Goal: Task Accomplishment & Management: Use online tool/utility

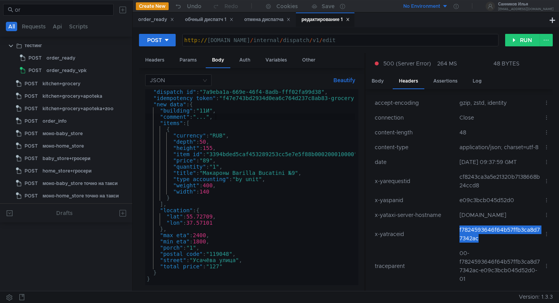
scroll to position [16, 0]
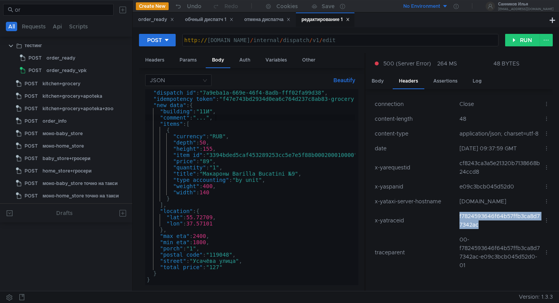
scroll to position [0, 4]
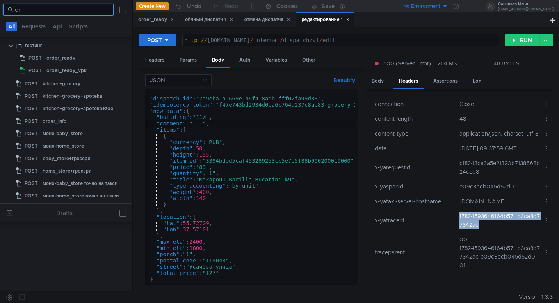
click at [73, 9] on input "or" at bounding box center [62, 9] width 94 height 9
type input "o"
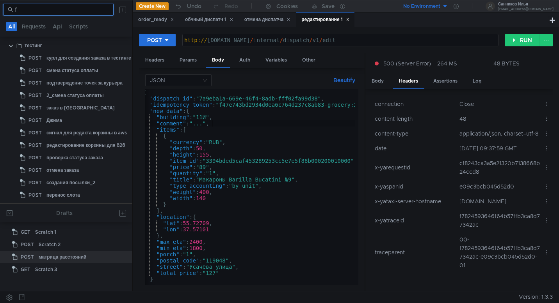
scroll to position [0, 0]
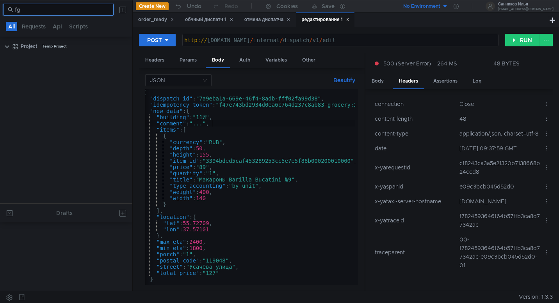
type input "f"
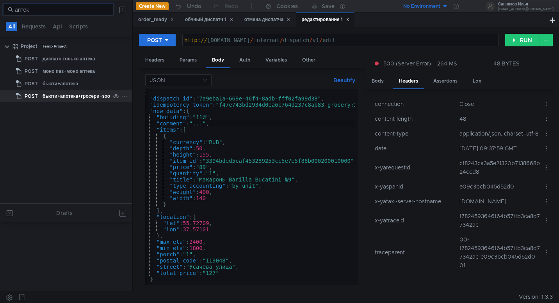
type input "аптек"
click at [71, 95] on div "бьюти+апотека+гросери+зоо" at bounding box center [76, 96] width 67 height 12
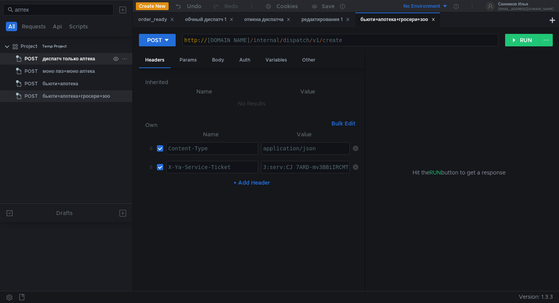
click at [91, 60] on div "диспатч только аптека" at bounding box center [69, 59] width 53 height 12
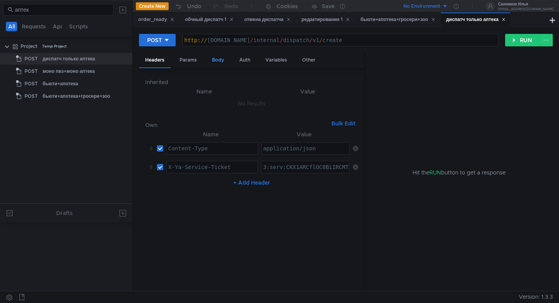
click at [219, 63] on div "Body" at bounding box center [218, 60] width 25 height 14
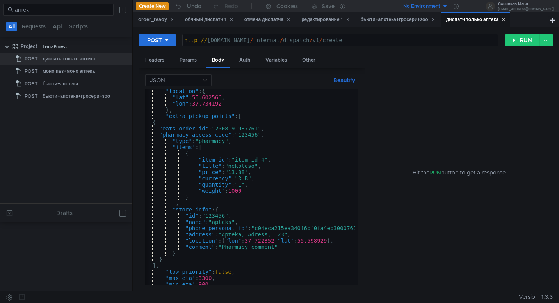
scroll to position [39, 0]
click at [200, 199] on div ""location" : { "lat" : 55.602566 , "lon" : 37.734192 } , "extra_pickup_points" …" at bounding box center [254, 191] width 232 height 206
type textarea "},"
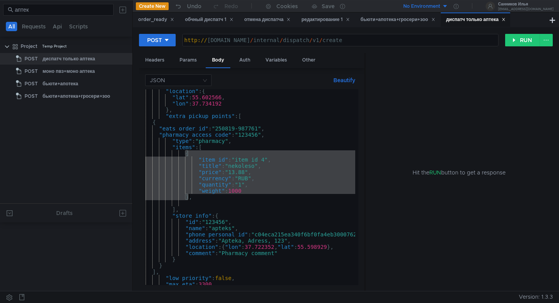
drag, startPoint x: 186, startPoint y: 154, endPoint x: 189, endPoint y: 196, distance: 41.5
click at [189, 196] on div ""location" : { "lat" : 55.602566 , "lon" : 37.734192 } , "extra_pickup_points" …" at bounding box center [254, 191] width 232 height 206
type textarea ""weight":1000 },"
click at [192, 204] on div ""location" : { "lat" : 55.602566 , "lon" : 37.734192 } , "extra_pickup_points" …" at bounding box center [254, 191] width 232 height 206
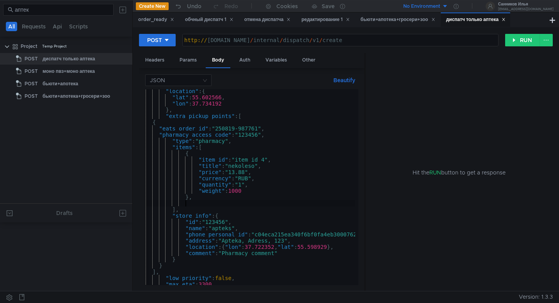
click at [188, 204] on div ""location" : { "lat" : 55.602566 , "lon" : 37.734192 } , "extra_pickup_points" …" at bounding box center [254, 191] width 232 height 206
paste textarea "}"
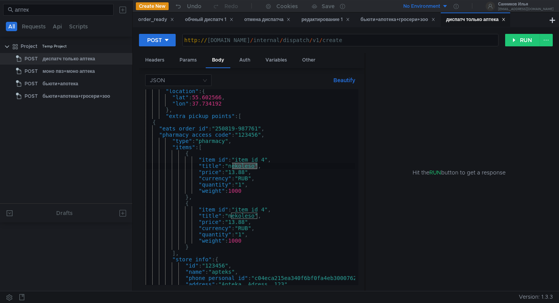
drag, startPoint x: 257, startPoint y: 166, endPoint x: 231, endPoint y: 165, distance: 26.5
click at [231, 165] on div ""location" : { "lat" : 55.602566 , "lon" : 37.734192 } , "extra_pickup_points" …" at bounding box center [254, 191] width 232 height 206
drag, startPoint x: 258, startPoint y: 217, endPoint x: 231, endPoint y: 218, distance: 26.6
click at [231, 218] on div ""location" : { "lat" : 55.602566 , "lon" : 37.734192 } , "extra_pickup_points" …" at bounding box center [254, 191] width 232 height 206
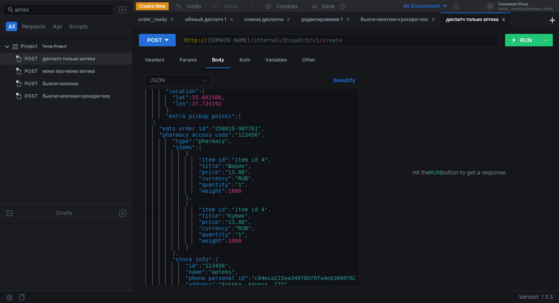
click at [267, 211] on div ""location" : { "lat" : 55.602566 , "lon" : 37.734192 } , "extra_pickup_points" …" at bounding box center [254, 191] width 232 height 206
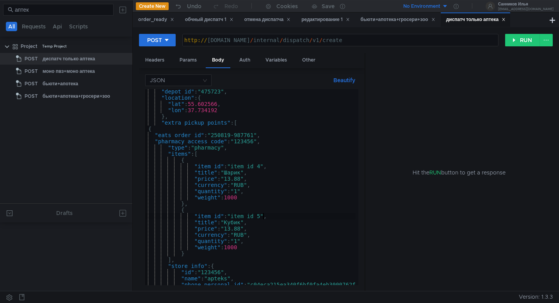
scroll to position [0, 13]
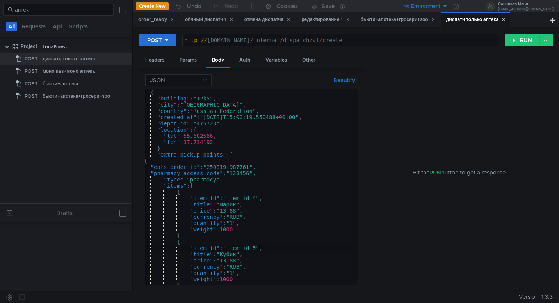
click at [176, 149] on div "{ "building" : "12k5" , "city" : "Moscow" , "country" : "Russian Federation" , …" at bounding box center [245, 192] width 232 height 206
type textarea "},"
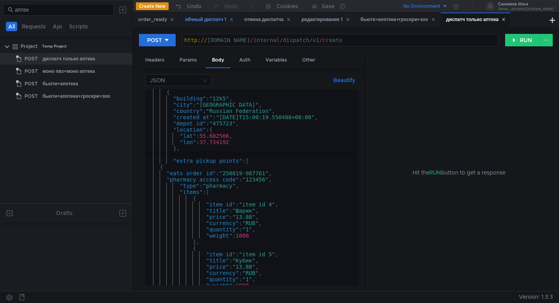
click at [213, 24] on div "обчный диспатч 1" at bounding box center [208, 19] width 59 height 14
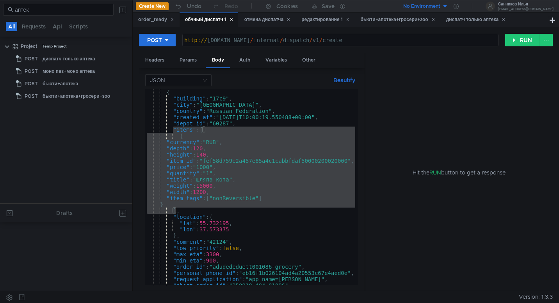
click at [192, 177] on div "{ "building" : "17c9" , "city" : "Moscow" , "country" : "Russian Federation" , …" at bounding box center [251, 193] width 213 height 209
drag, startPoint x: 174, startPoint y: 131, endPoint x: 180, endPoint y: 211, distance: 80.2
click at [180, 211] on div "{ "building" : "17c9" , "city" : "Moscow" , "country" : "Russian Federation" , …" at bounding box center [251, 193] width 213 height 209
type textarea "} ],"
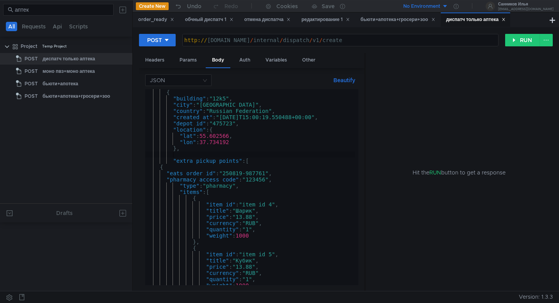
click at [191, 155] on div "{ "building" : "12k5" , "city" : "Moscow" , "country" : "Russian Federation" , …" at bounding box center [261, 192] width 232 height 206
paste textarea "],"
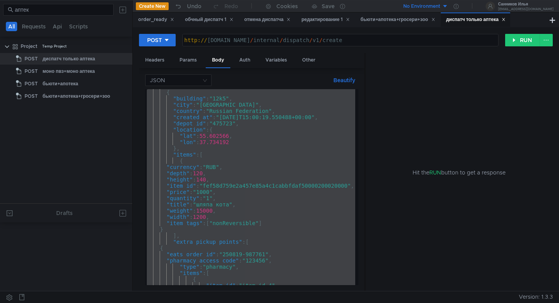
click at [261, 185] on div "{ "building" : "12k5" , "city" : "Moscow" , "country" : "Russian Federation" , …" at bounding box center [261, 192] width 232 height 206
paste textarea "}"
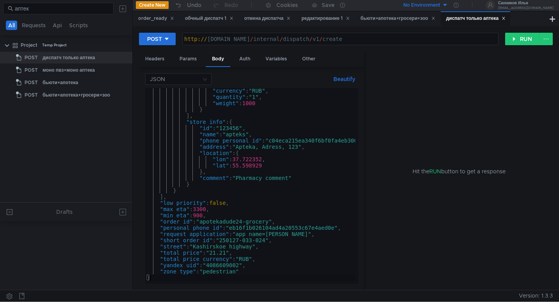
scroll to position [1, 0]
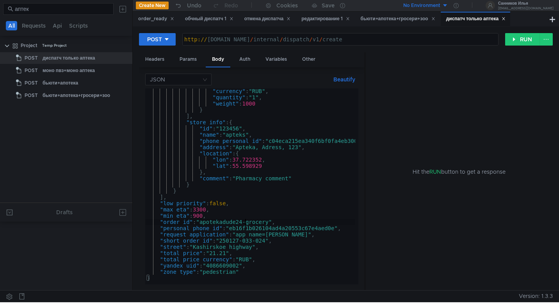
click at [245, 223] on div ""currency" : "RUB" , "quantity" : "1" , "weight" : 1000 } ] , "store_info" : { …" at bounding box center [264, 191] width 239 height 206
click at [268, 242] on div ""currency" : "RUB" , "quantity" : "1" , "weight" : 1000 } ] , "store_info" : { …" at bounding box center [264, 191] width 239 height 206
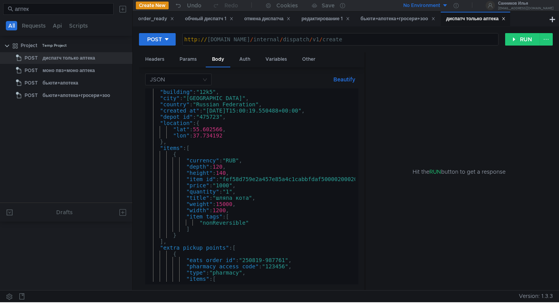
scroll to position [0, 0]
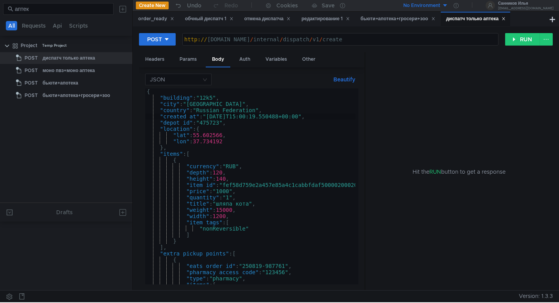
click at [231, 117] on div "{ "building" : "12k5" , "city" : "Moscow" , "country" : "Russian Federation" , …" at bounding box center [264, 192] width 239 height 206
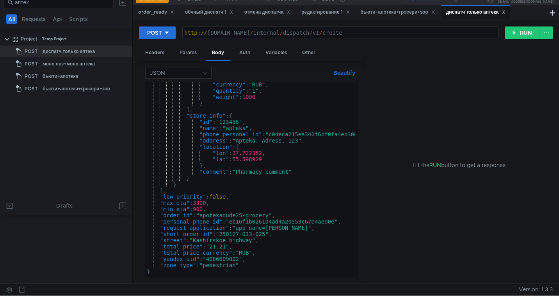
scroll to position [9, 0]
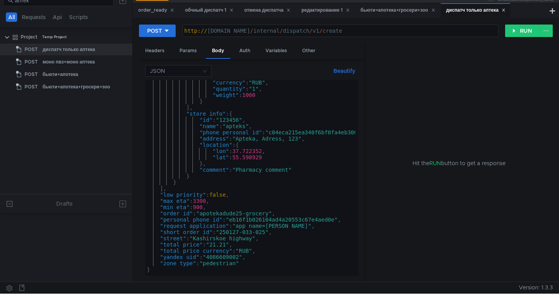
click at [236, 233] on div ""currency" : "RUB" , "quantity" : "1" , "weight" : 1000 } ] , "store_info" : { …" at bounding box center [264, 183] width 239 height 206
click at [245, 214] on div ""currency" : "RUB" , "quantity" : "1" , "weight" : 1000 } ] , "store_info" : { …" at bounding box center [264, 183] width 239 height 206
click at [268, 233] on div ""currency" : "RUB" , "quantity" : "1" , "weight" : 1000 } ] , "store_info" : { …" at bounding box center [264, 183] width 239 height 206
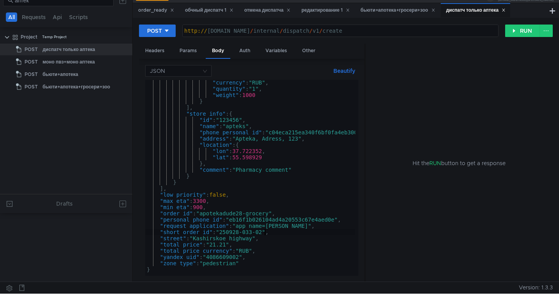
scroll to position [0, 9]
click at [241, 234] on div ""currency" : "RUB" , "quantity" : "1" , "weight" : 1000 } ] , "store_info" : { …" at bounding box center [264, 183] width 239 height 206
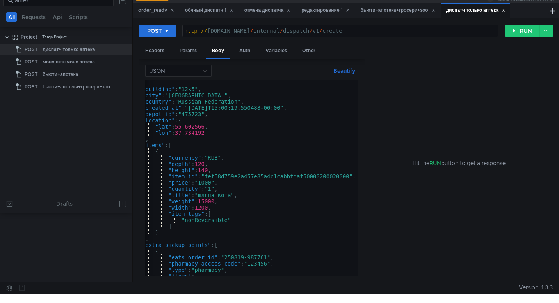
scroll to position [0, 0]
type textarea ""short_order_id": "250919-033-028","
click at [435, 9] on icon at bounding box center [433, 10] width 4 height 4
click at [323, 14] on div "редактирование 1" at bounding box center [325, 10] width 48 height 8
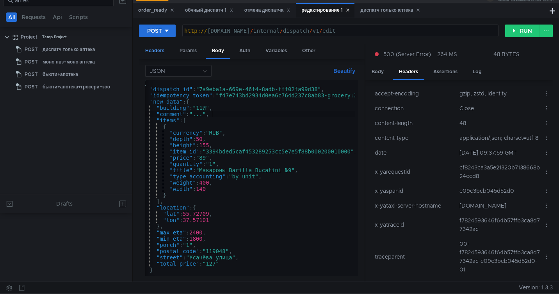
click at [154, 53] on div "Headers" at bounding box center [155, 51] width 32 height 14
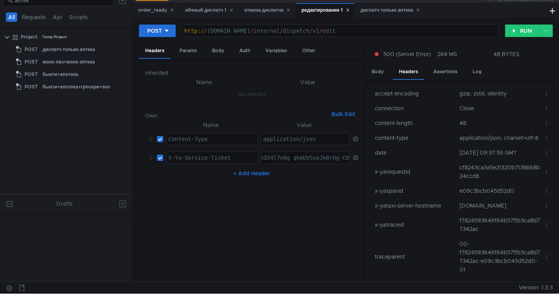
click at [387, 10] on div "диспатч только аптека" at bounding box center [390, 10] width 60 height 8
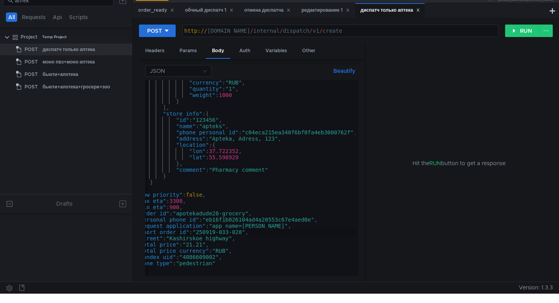
scroll to position [0, 23]
click at [161, 53] on div "Headers" at bounding box center [155, 51] width 32 height 14
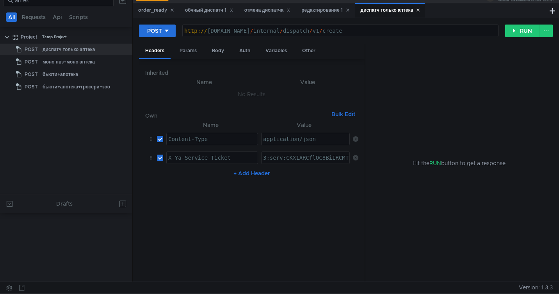
type textarea "3:serv:CKX1ARCflOC8BiIRCMTzehCq33sg7cGxkaXU_gE:CRPqUsFUSYXnbcPOVT4WMydgTqCMh56-…"
paste textarea "3:serv:CKeAAhD567bGBiIRCMTzehCq33sg7cGxkaXU_gE:AdEfQYYB5hXsMbQmSbRoshQXVEDYaMec…"
type textarea "3:serv:CKeAAhD567bGBiIRCMTzehCq33sg7cGxkaXU_gE:AdEfQYYB5hXsMbQmSbRoshQXVEDYaMec…"
click at [165, 8] on div "order_ready" at bounding box center [156, 10] width 36 height 8
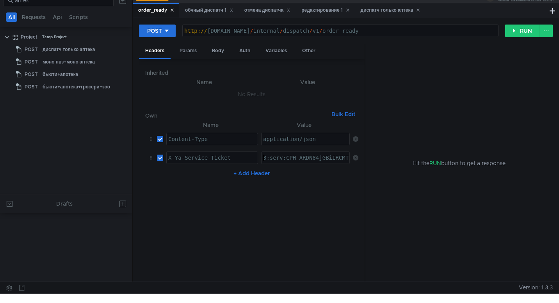
type textarea "3:serv:CPH_ARDN84jGBiIRCMTzehCq33sg7cGxkaXU_gE:Hk50c5IGYAdA1oW3KaZAifIc4u7iWlu8…"
paste textarea "3:serv:CKeAAhD567bGBiIRCMTzehCq33sg7cGxkaXU_gE:AdEfQYYB5hXsMbQmSbRoshQXVEDYaMec…"
type textarea "3:serv:CKeAAhD567bGBiIRCMTzehCq33sg7cGxkaXU_gE:AdEfQYYB5hXsMbQmSbRoshQXVEDYaMec…"
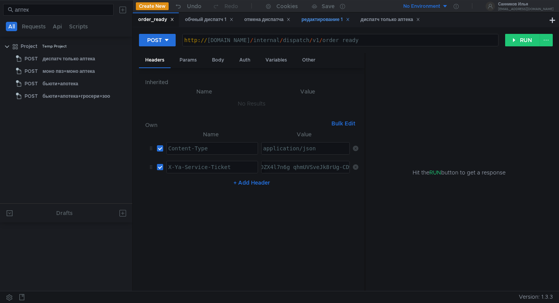
click at [322, 18] on div "редактирование 1" at bounding box center [325, 20] width 48 height 8
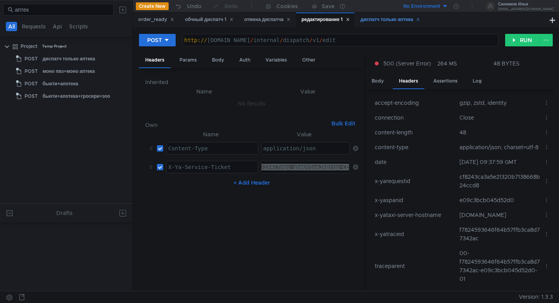
click at [378, 23] on div "диспатч только аптека" at bounding box center [390, 20] width 60 height 8
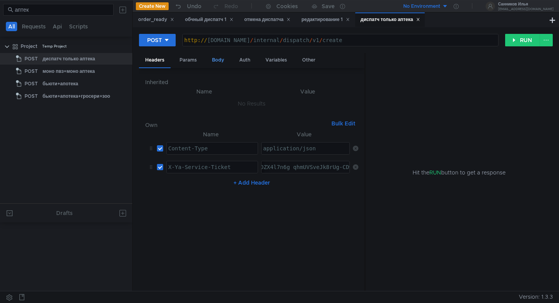
click at [214, 58] on div "Body" at bounding box center [218, 60] width 25 height 14
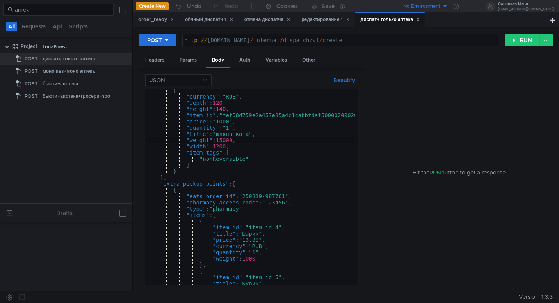
click at [227, 140] on div "{ "currency" : "RUB" , "depth" : 120 , "height" : 140 , "item_id" : "fef58d759e…" at bounding box center [264, 190] width 239 height 206
type textarea ""weight": 100,"
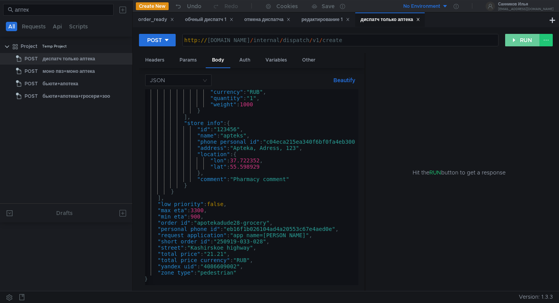
click at [519, 42] on button "RUN" at bounding box center [522, 40] width 35 height 12
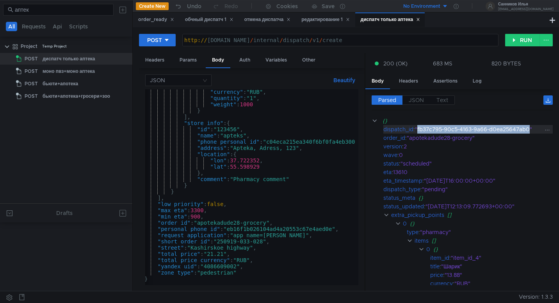
drag, startPoint x: 530, startPoint y: 129, endPoint x: 418, endPoint y: 132, distance: 112.4
click at [418, 132] on div ""fb37c795-90c5-4163-9a66-d0ea25647ab0"" at bounding box center [479, 129] width 129 height 9
copy div "fb37c795-90c5-4163-9a66-d0ea25647ab0"
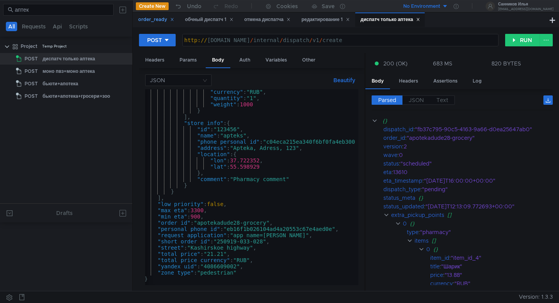
click at [149, 17] on div "order_ready" at bounding box center [156, 20] width 36 height 8
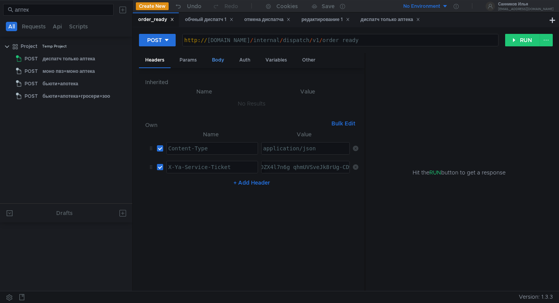
click at [215, 61] on div "Body" at bounding box center [218, 60] width 25 height 14
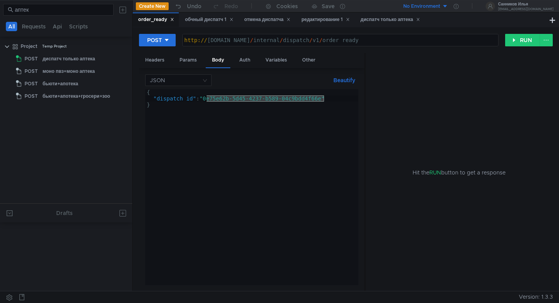
drag, startPoint x: 324, startPoint y: 102, endPoint x: 206, endPoint y: 99, distance: 117.4
click at [206, 99] on div "{ "dispatch_id" : "0e75e62b-5d45-4237-b589-04c9bdd4f66e" }" at bounding box center [251, 193] width 213 height 209
paste textarea "fb37c795-90c5-4163-9a66-d0ea25647ab0"
type textarea ""dispatch_id": "fb37c795-90c5-4163-9a66-d0ea25647ab0""
click at [524, 39] on button "RUN" at bounding box center [522, 40] width 35 height 12
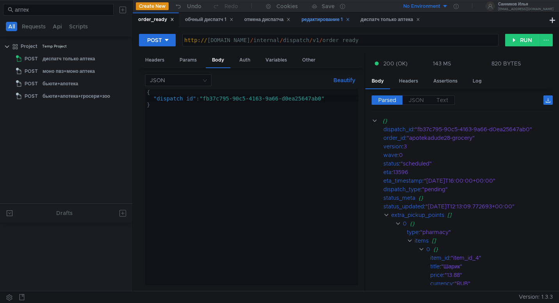
click at [322, 21] on div "редактирование 1" at bounding box center [325, 20] width 48 height 8
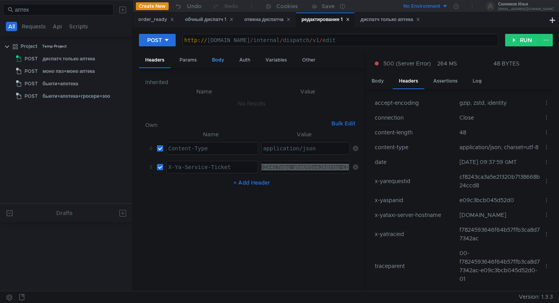
click at [219, 55] on div "Body" at bounding box center [218, 60] width 25 height 14
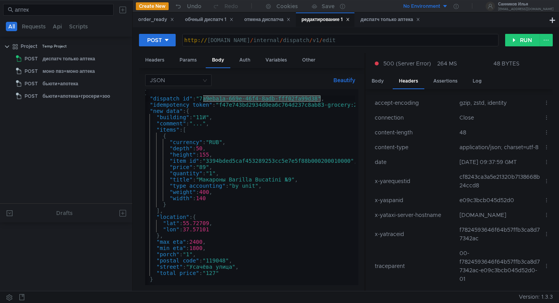
drag, startPoint x: 320, startPoint y: 99, endPoint x: 202, endPoint y: 98, distance: 117.8
click at [202, 98] on div "{ "dispatch_id" : "7a9eba1a-669e-46f4-8adb-fff02fa99d38" , "idempotency_token" …" at bounding box center [255, 192] width 226 height 206
paste textarea "fb37c795-90c5-4163-9a66-d0ea25647ab0"
type textarea ""dispatch_id": "fb37c795-90c5-4163-9a66-d0ea25647ab0","
click at [389, 21] on div "диспатч только аптека" at bounding box center [390, 20] width 60 height 8
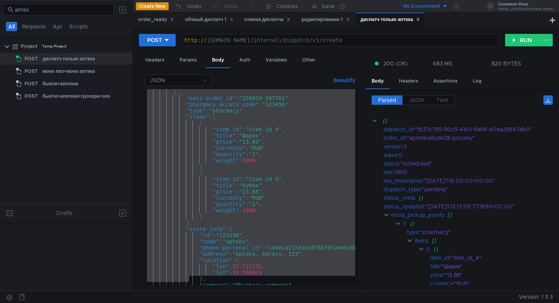
scroll to position [275, 0]
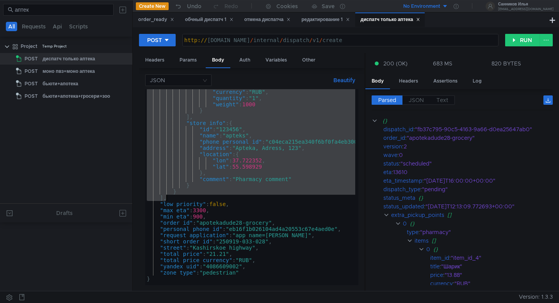
drag, startPoint x: 161, startPoint y: 143, endPoint x: 168, endPoint y: 197, distance: 53.8
click at [168, 197] on div ""currency" : "RUB" , "quantity" : "1" , "weight" : 1000 } ] , "store_info" : { …" at bounding box center [264, 192] width 239 height 206
type textarea "} ],"
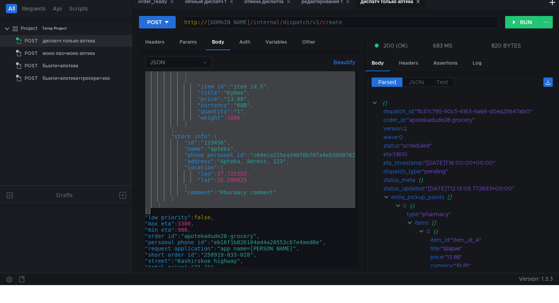
scroll to position [229, 0]
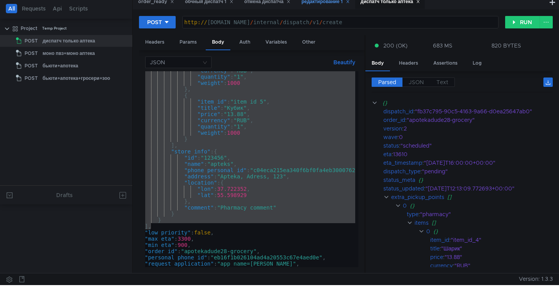
click at [322, 6] on div "редактирование 1" at bounding box center [325, 2] width 58 height 14
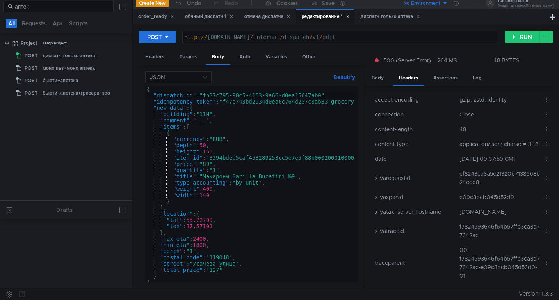
scroll to position [3, 0]
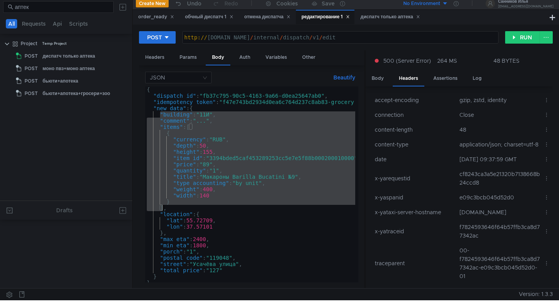
drag, startPoint x: 161, startPoint y: 113, endPoint x: 165, endPoint y: 206, distance: 92.9
click at [165, 206] on div "{ "dispatch_id" : "fb37c795-90c5-4163-9a66-d0ea25647ab0" , "idempotency_token" …" at bounding box center [258, 190] width 226 height 206
paste textarea "],"
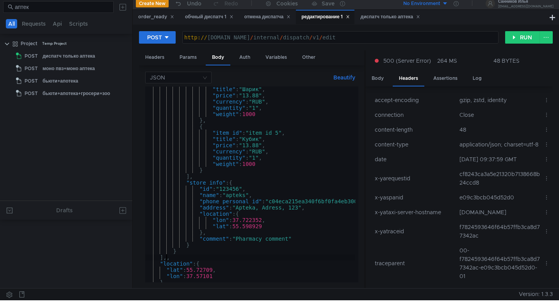
scroll to position [175, 0]
click at [177, 259] on div ""title" : "Шарик" , "price" : "13.88" , "currency" : "RUB" , "quantity" : "1" ,…" at bounding box center [264, 189] width 239 height 206
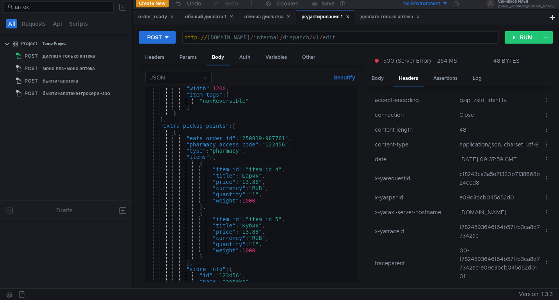
scroll to position [88, 0]
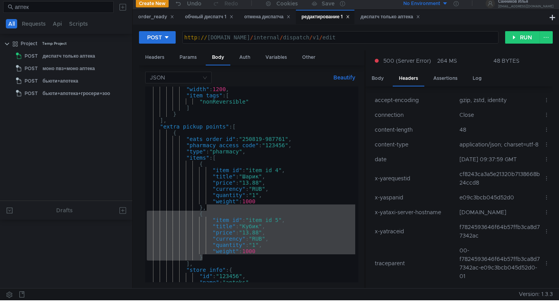
drag, startPoint x: 206, startPoint y: 258, endPoint x: 205, endPoint y: 210, distance: 48.0
click at [205, 210] on div ""width" : 1200 , "item_tags" : [ "nonReversible" ] } ] , "extra_pickup_points" …" at bounding box center [264, 189] width 239 height 206
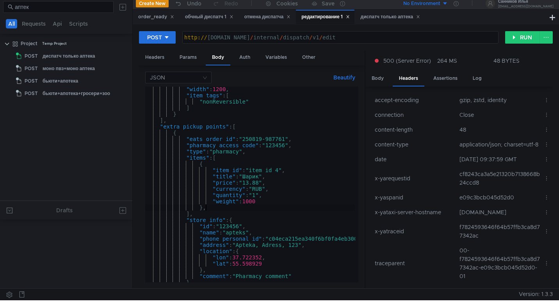
type textarea "}"
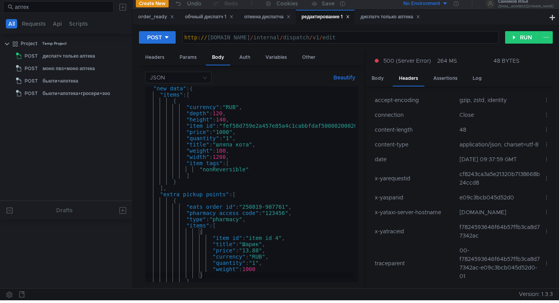
scroll to position [0, 0]
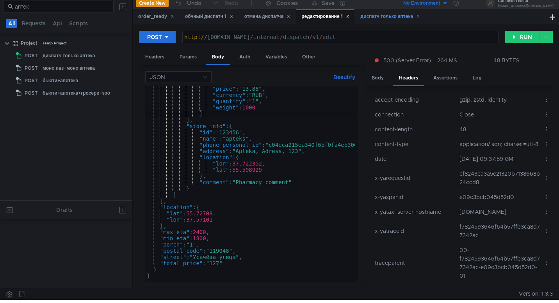
click at [386, 18] on div "диспатч только аптека" at bounding box center [390, 16] width 60 height 8
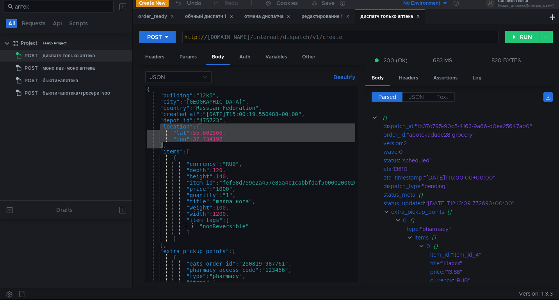
drag, startPoint x: 160, startPoint y: 127, endPoint x: 164, endPoint y: 144, distance: 17.9
click at [164, 144] on div "{ "building" : "12k5" , "city" : "Moscow" , "country" : "Russian Federation" , …" at bounding box center [264, 189] width 239 height 206
type textarea ""lon": 37.734192 },"
click at [332, 18] on div "редактирование 1" at bounding box center [325, 16] width 48 height 8
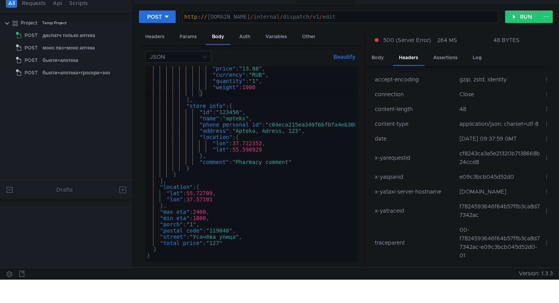
scroll to position [24, 0]
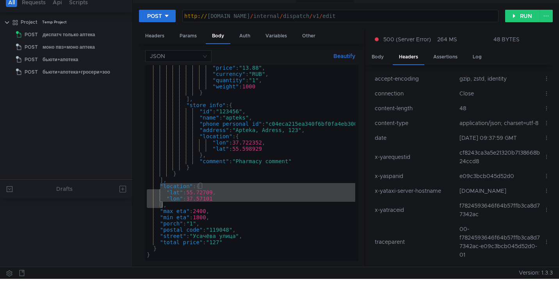
drag, startPoint x: 160, startPoint y: 187, endPoint x: 163, endPoint y: 204, distance: 17.3
click at [163, 204] on div ""price" : "13.88" , "currency" : "RUB" , "quantity" : "1" , "weight" : 1000 } ]…" at bounding box center [264, 168] width 239 height 206
paste textarea
type textarea "},"
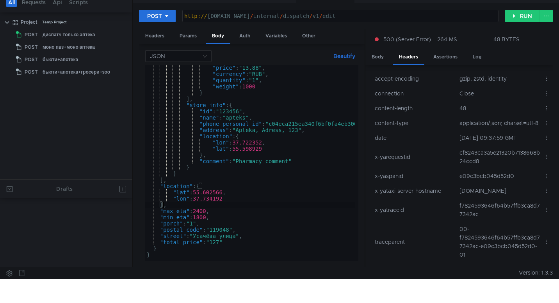
scroll to position [0, 0]
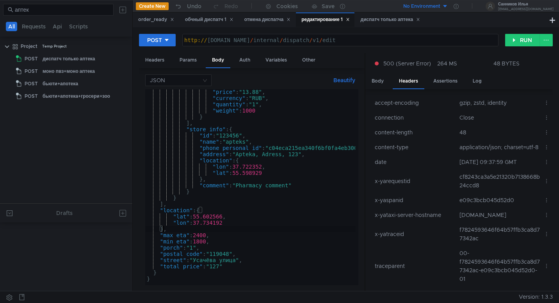
click at [396, 28] on div "POST http:// grocery-dispatch.lavka.tst.yandex.net / internal / dispatch / v1 /…" at bounding box center [346, 159] width 426 height 264
click at [390, 21] on div "диспатч только аптека" at bounding box center [390, 20] width 60 height 8
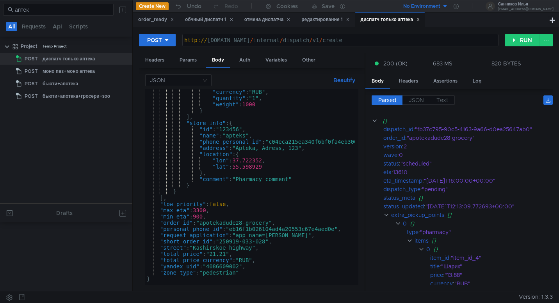
scroll to position [275, 0]
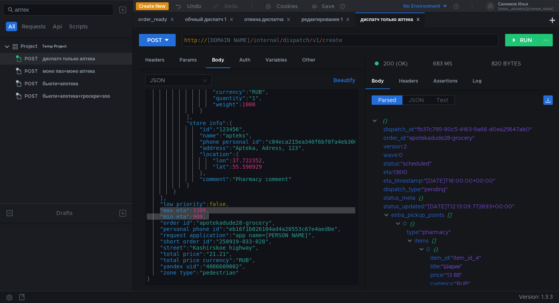
drag, startPoint x: 160, startPoint y: 210, endPoint x: 212, endPoint y: 216, distance: 52.2
click at [212, 216] on div ""currency" : "RUB" , "quantity" : "1" , "weight" : 1000 } ] , "store_info" : { …" at bounding box center [264, 192] width 239 height 206
type textarea ""max_eta": 3300, "min_eta": 900,"
click at [329, 21] on div "редактирование 1" at bounding box center [325, 20] width 48 height 8
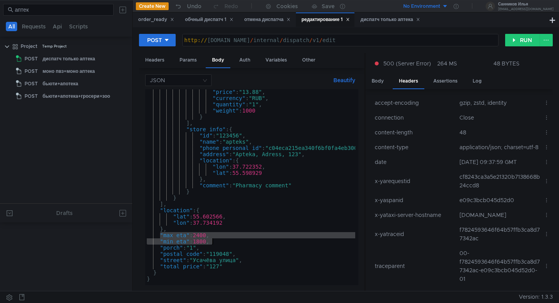
drag, startPoint x: 160, startPoint y: 236, endPoint x: 213, endPoint y: 240, distance: 53.2
click at [213, 240] on div ""price" : "13.88" , "currency" : "RUB" , "quantity" : "1" , "weight" : 1000 } ]…" at bounding box center [264, 192] width 239 height 206
paste textarea "in_eta": 9"
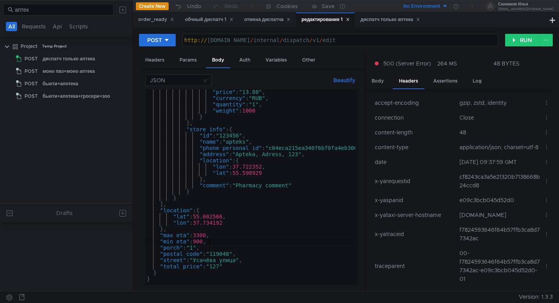
type textarea ""min_eta": 900,"
click at [371, 21] on div "диспатч только аптека" at bounding box center [390, 20] width 60 height 8
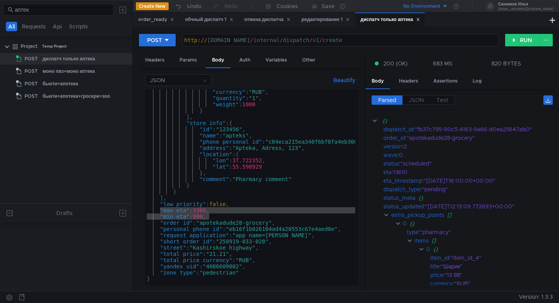
type textarea ""street": "Kashirskoe highway","
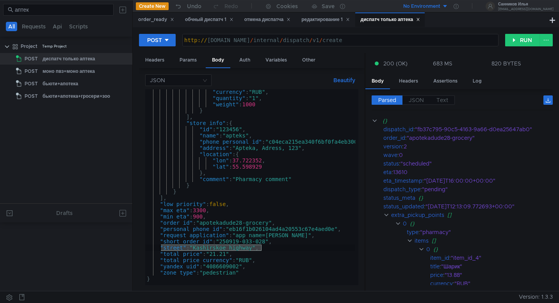
drag, startPoint x: 262, startPoint y: 249, endPoint x: 159, endPoint y: 248, distance: 102.6
click at [159, 248] on div ""currency" : "RUB" , "quantity" : "1" , "weight" : 1000 } ] , "store_info" : { …" at bounding box center [264, 192] width 239 height 206
click at [323, 21] on div "редактирование 1" at bounding box center [325, 20] width 48 height 8
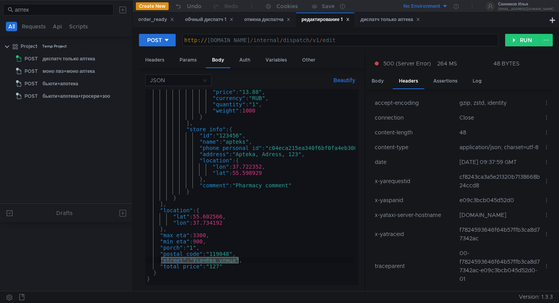
drag, startPoint x: 238, startPoint y: 261, endPoint x: 160, endPoint y: 261, distance: 78.8
click at [160, 261] on div ""price" : "13.88" , "currency" : "RUB" , "quantity" : "1" , "weight" : 1000 } ]…" at bounding box center [264, 192] width 239 height 206
paste textarea "Kashirskoe highway","
click at [292, 263] on div ""price" : "13.88" , "currency" : "RUB" , "quantity" : "1" , "weight" : 1000 } ]…" at bounding box center [264, 192] width 239 height 206
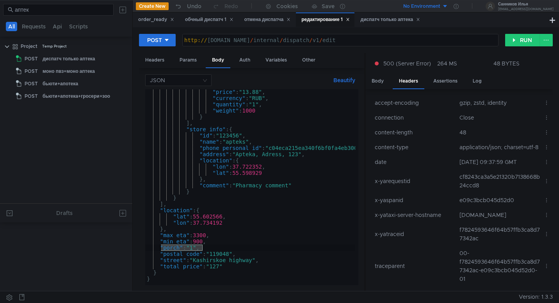
drag, startPoint x: 206, startPoint y: 249, endPoint x: 160, endPoint y: 249, distance: 45.2
click at [160, 249] on div ""price" : "13.88" , "currency" : "RUB" , "quantity" : "1" , "weight" : 1000 } ]…" at bounding box center [264, 192] width 239 height 206
type textarea ""porch": "1","
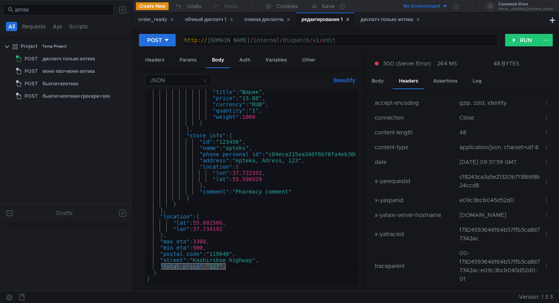
drag, startPoint x: 227, startPoint y: 267, endPoint x: 161, endPoint y: 268, distance: 66.7
click at [161, 268] on div ""title" : "Шарик" , "price" : "13.88" , "currency" : "RUB" , "quantity" : "1" ,…" at bounding box center [264, 192] width 239 height 206
type textarea ""total_price": "127""
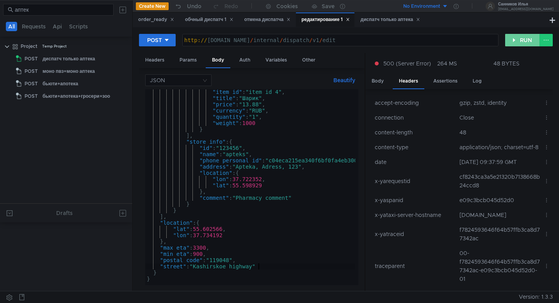
click at [516, 41] on button "RUN" at bounding box center [522, 40] width 35 height 12
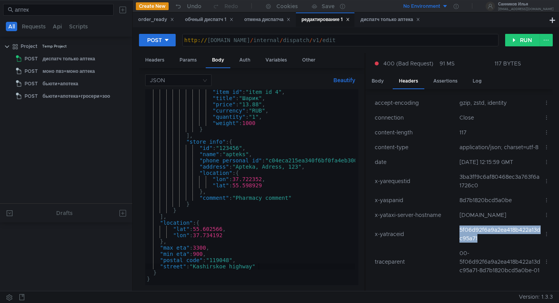
drag, startPoint x: 484, startPoint y: 245, endPoint x: 457, endPoint y: 238, distance: 27.9
click at [457, 238] on td "5f06d92f6a9a2ea418b422a13dc95a71" at bounding box center [498, 234] width 84 height 23
copy td "5f06d92f6a9a2ea418b422a13dc95a71"
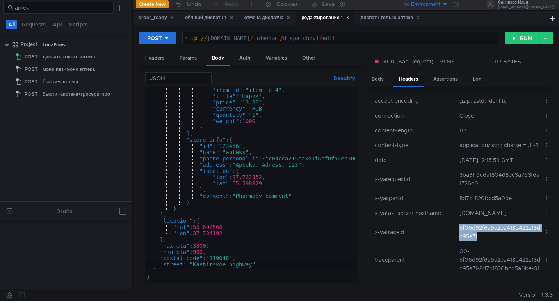
type textarea ""postal_code": "119048","
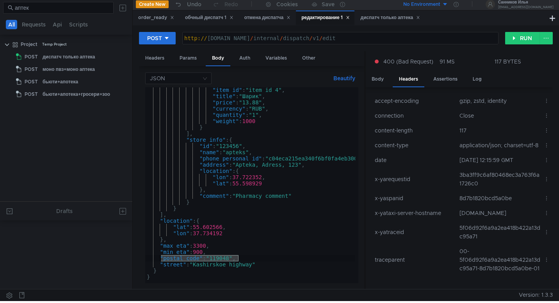
drag, startPoint x: 240, startPoint y: 260, endPoint x: 160, endPoint y: 259, distance: 80.3
click at [160, 259] on div ""item_id" : "item_id_4" , "title" : "Шарик" , "price" : "13.88" , "currency" : …" at bounding box center [264, 190] width 239 height 206
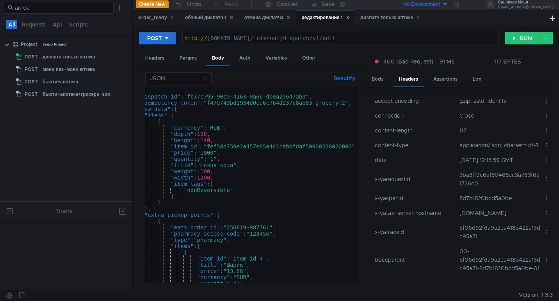
scroll to position [0, 26]
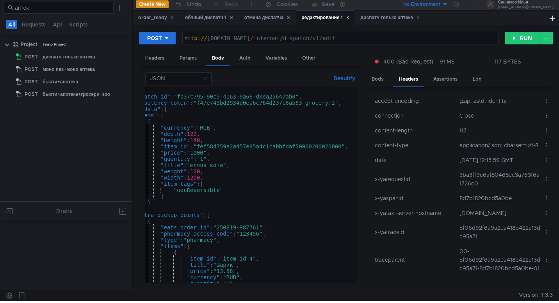
click at [337, 102] on div "{ "dispatch_id" : "fb37c795-90c5-4163-9a66-d0ea25647ab0" , "idempotency_token" …" at bounding box center [238, 190] width 239 height 206
click at [512, 39] on button "RUN" at bounding box center [522, 38] width 35 height 12
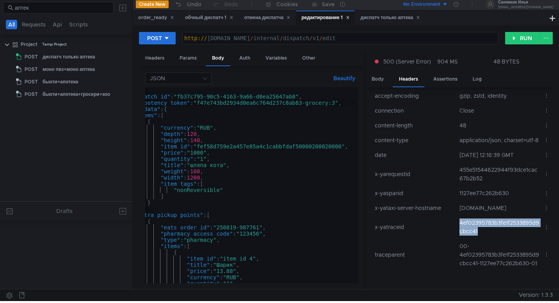
drag, startPoint x: 483, startPoint y: 221, endPoint x: 456, endPoint y: 214, distance: 27.7
click at [456, 216] on td "4ef02395783b3fe1f2533895d9cbcc41" at bounding box center [498, 227] width 84 height 23
copy td "4ef02395783b3fe1f2533895d9cbcc41"
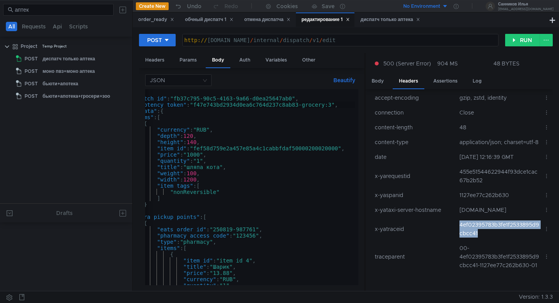
scroll to position [0, 29]
drag, startPoint x: 335, startPoint y: 106, endPoint x: 301, endPoint y: 107, distance: 33.5
click at [301, 107] on div "{ "dispatch_id" : "fb37c795-90c5-4163-9a66-d0ea25647ab0" , "idempotency_token" …" at bounding box center [235, 192] width 239 height 206
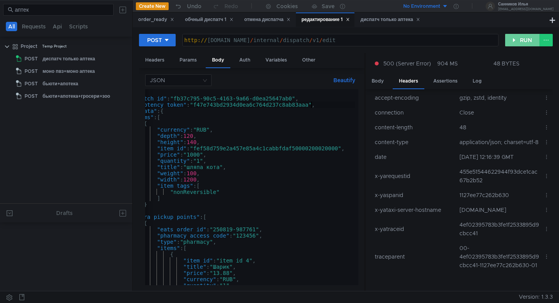
type textarea ""idempotency_token": "f47e743bd2934d0ea6c764d237c8ab83aaa","
click at [517, 40] on button "RUN" at bounding box center [522, 40] width 35 height 12
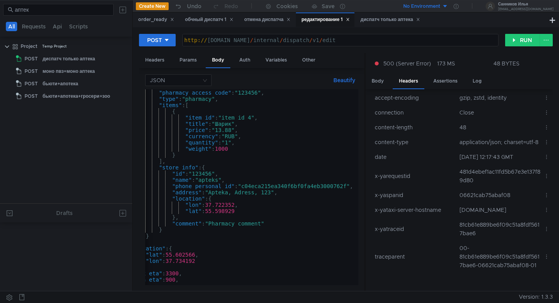
scroll to position [0, 27]
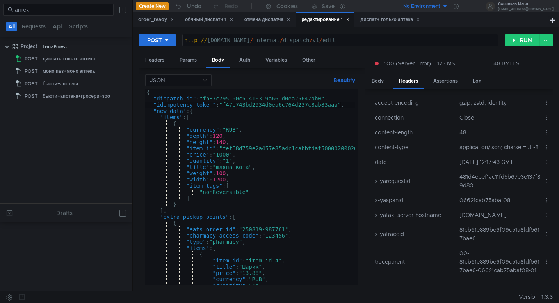
scroll to position [14, 0]
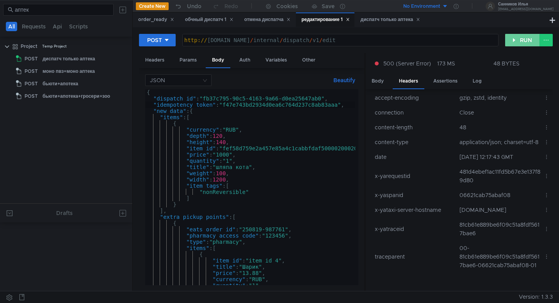
click at [519, 41] on button "RUN" at bounding box center [522, 40] width 35 height 12
click at [378, 24] on div "диспатч только аптека" at bounding box center [390, 19] width 70 height 14
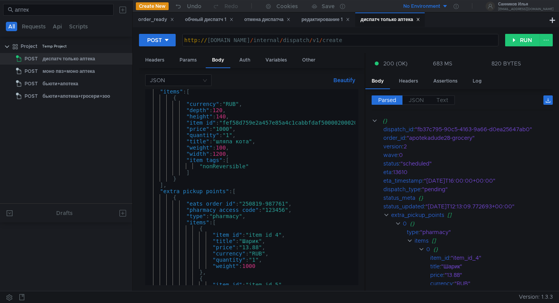
scroll to position [44, 0]
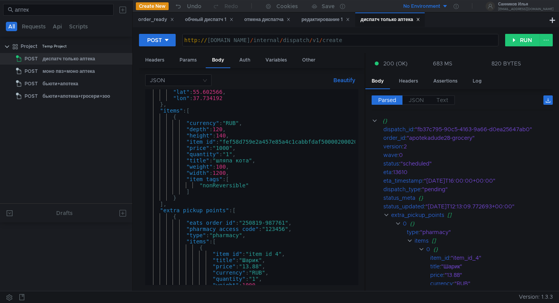
scroll to position [44, 0]
click at [205, 19] on div "обчный диспатч 1" at bounding box center [209, 20] width 48 height 8
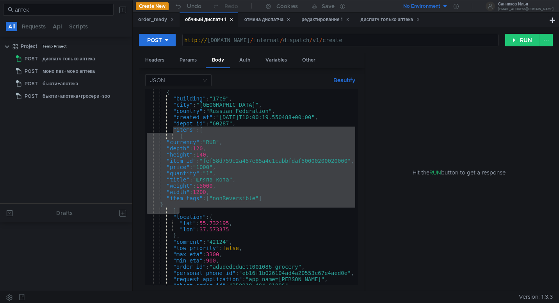
click at [210, 173] on div "{ "building" : "17c9" , "city" : "Moscow" , "country" : "Russian Federation" , …" at bounding box center [251, 193] width 213 height 209
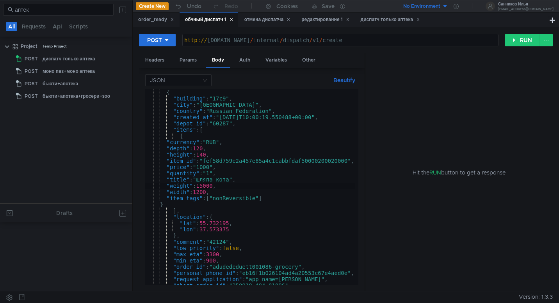
click at [205, 184] on div "{ "building" : "17c9" , "city" : "Moscow" , "country" : "Russian Federation" , …" at bounding box center [251, 193] width 213 height 209
click at [213, 173] on div "{ "building" : "17c9" , "city" : "Moscow" , "country" : "Russian Federation" , …" at bounding box center [251, 192] width 213 height 206
click at [200, 194] on div "{ "building" : "17c9" , "city" : "Moscow" , "country" : "Russian Federation" , …" at bounding box center [251, 192] width 213 height 206
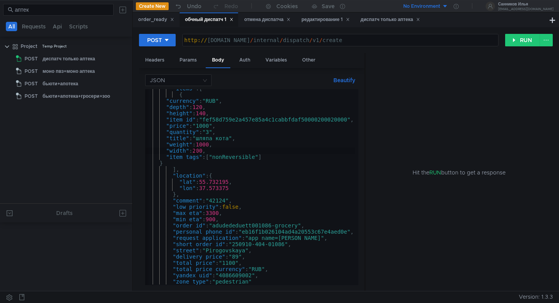
scroll to position [0, 0]
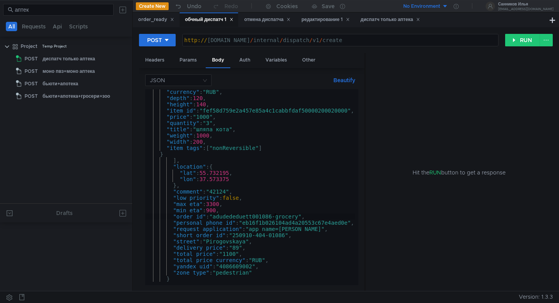
click at [274, 217] on div ""currency" : "RUB" , "depth" : 120 , "height" : 140 , "item_id" : "fef58d759e2a…" at bounding box center [251, 192] width 213 height 206
click at [288, 236] on div ""currency" : "RUB" , "depth" : 120 , "height" : 140 , "item_id" : "fef58d759e2a…" at bounding box center [251, 192] width 213 height 206
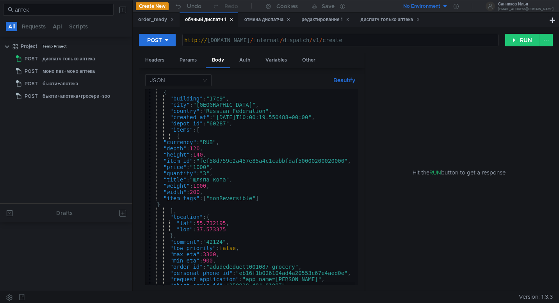
scroll to position [0, 2]
click at [252, 119] on div "{ "building" : "17c9" , "city" : "Moscow" , "country" : "Russian Federation" , …" at bounding box center [249, 192] width 213 height 206
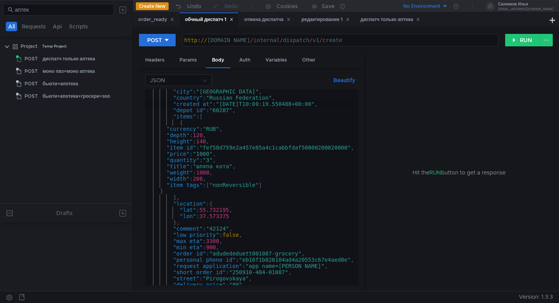
scroll to position [0, 0]
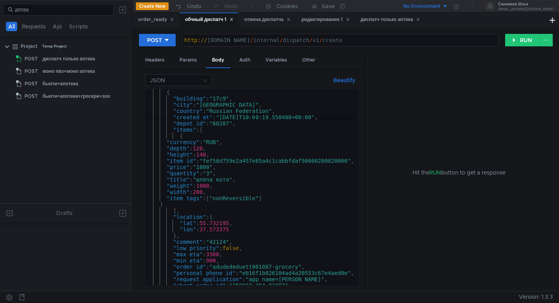
type textarea ""created_at": "2025-09-19T10:00:19.550488+00:00","
click at [320, 23] on div "редактирование 1" at bounding box center [325, 20] width 48 height 8
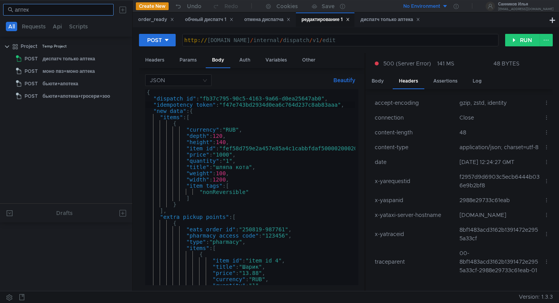
click at [105, 10] on input "аптек" at bounding box center [62, 9] width 94 height 9
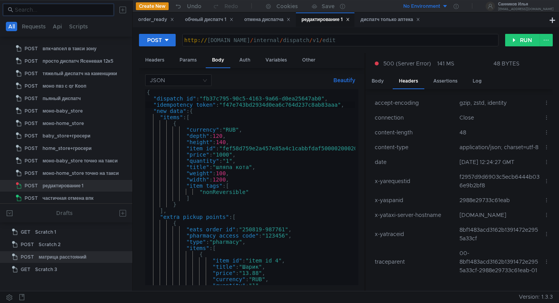
scroll to position [863, 0]
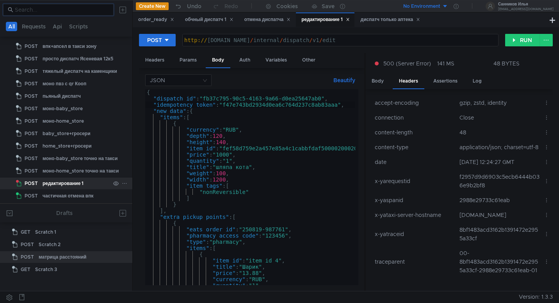
click at [122, 183] on icon at bounding box center [124, 183] width 5 height 5
click at [167, 219] on button "Duplicate" at bounding box center [152, 218] width 62 height 12
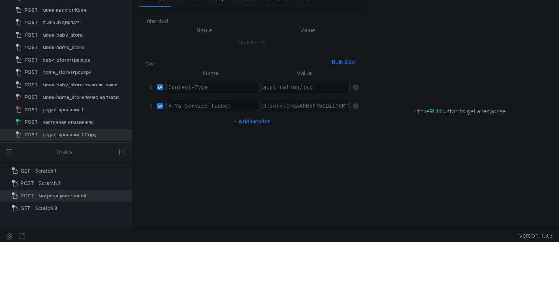
scroll to position [0, 0]
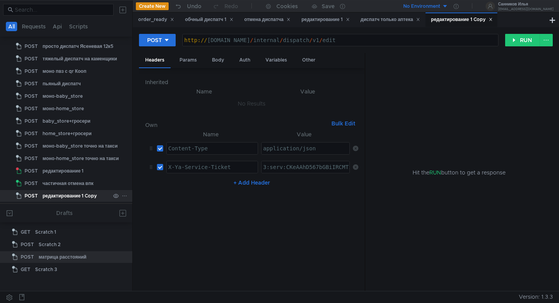
click at [124, 197] on icon at bounding box center [124, 195] width 5 height 5
click at [162, 219] on button "Rename" at bounding box center [152, 219] width 62 height 12
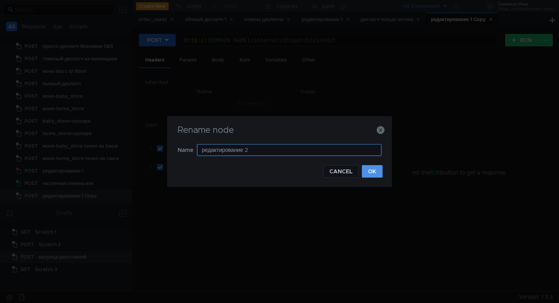
type input "редактирование 2"
click at [370, 170] on button "OK" at bounding box center [372, 171] width 21 height 12
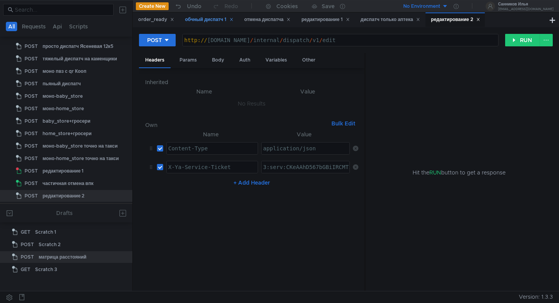
click at [212, 18] on div "обчный диспатч 1" at bounding box center [209, 20] width 48 height 8
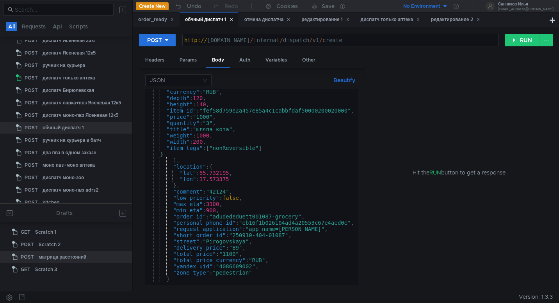
scroll to position [50, 0]
click at [273, 217] on div ""currency" : "RUB" , "depth" : 120 , "height" : 140 , "item_id" : "fef58d759e2a…" at bounding box center [251, 192] width 213 height 206
click at [287, 236] on div ""currency" : "RUB" , "depth" : 120 , "height" : 140 , "item_id" : "fef58d759e2a…" at bounding box center [251, 192] width 213 height 206
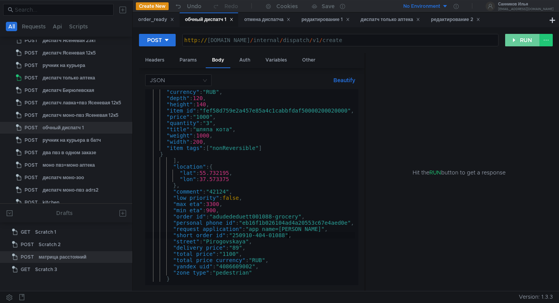
type textarea ""short_order_id": "250910-404-01088","
click at [521, 42] on button "RUN" at bounding box center [522, 40] width 35 height 12
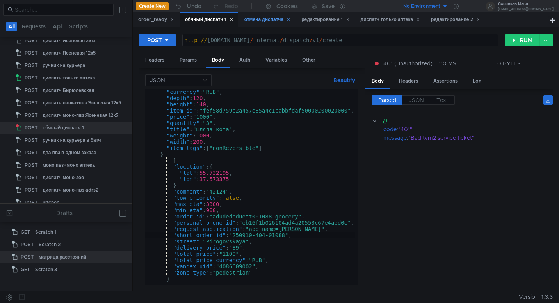
click at [268, 23] on div "отмена диспатча" at bounding box center [267, 20] width 46 height 8
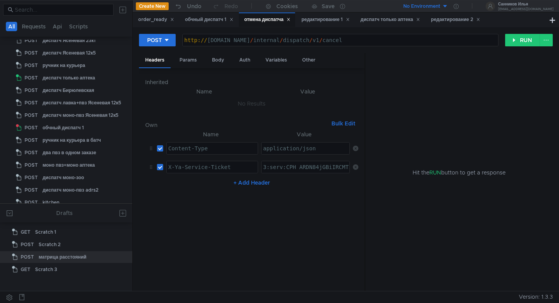
scroll to position [382, 0]
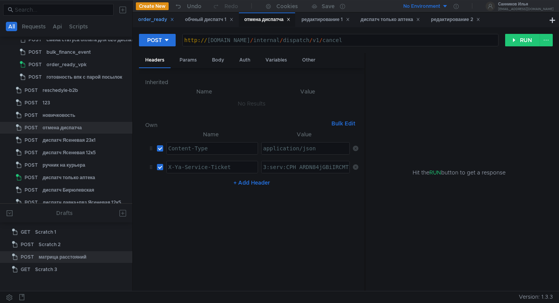
click at [156, 20] on div "order_ready" at bounding box center [156, 20] width 36 height 8
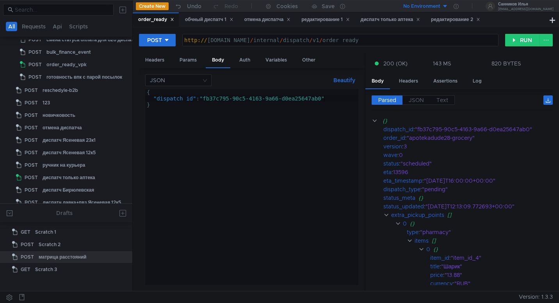
scroll to position [220, 0]
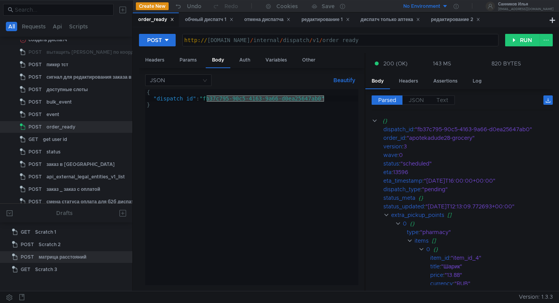
drag, startPoint x: 323, startPoint y: 99, endPoint x: 206, endPoint y: 97, distance: 117.8
click at [206, 97] on div "{ "dispatch_id" : "fb37c795-90c5-4163-9a66-d0ea25647ab0" }" at bounding box center [251, 193] width 213 height 209
click at [154, 60] on div "Headers" at bounding box center [155, 60] width 32 height 14
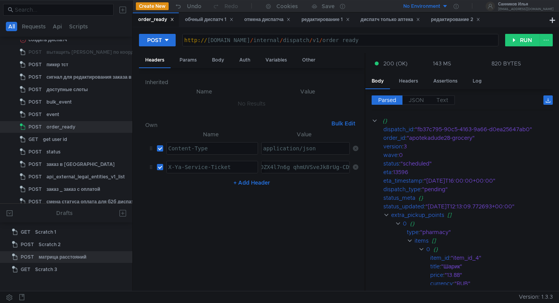
click at [202, 20] on div "обчный диспатч 1" at bounding box center [209, 20] width 48 height 8
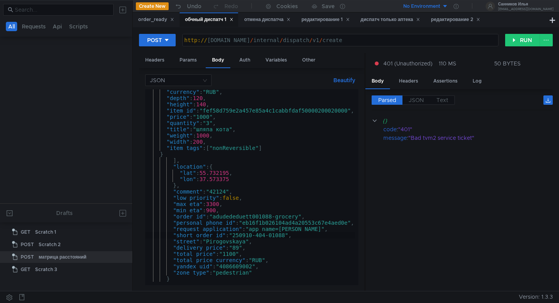
scroll to position [482, 0]
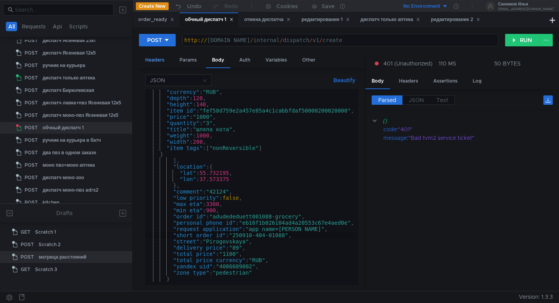
click at [158, 59] on div "Headers" at bounding box center [155, 60] width 32 height 14
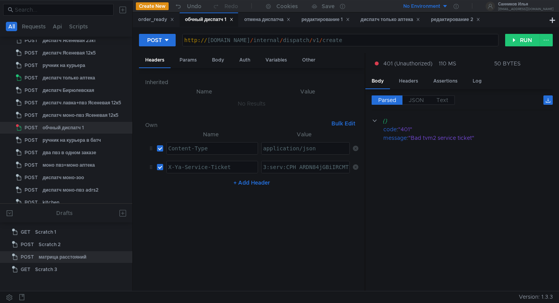
paste textarea "KeAAhD567bGBiIRCMTzehCq33sg7cGxkaXU_gE:AdEfQYYB5hXsMbQmSbRoshQXVEDYaMecsbMbHbra…"
type textarea "3:serv:CKeAAhD567bGBiIRCMTzehCq33sg7cGxkaXU_gE:AdEfQYYB5hXsMbQmSbRoshQXVEDYaMec…"
click at [523, 41] on button "RUN" at bounding box center [522, 40] width 35 height 12
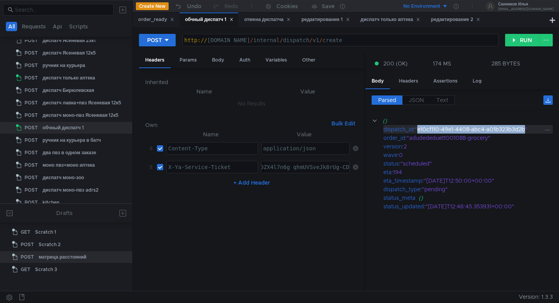
drag, startPoint x: 525, startPoint y: 129, endPoint x: 419, endPoint y: 129, distance: 106.5
click at [419, 129] on div ""e10cf110-49e1-4408-abc4-a01b323b3d2b"" at bounding box center [479, 129] width 129 height 9
copy div "e10cf110-49e1-4408-abc4-a01b323b3d2b"
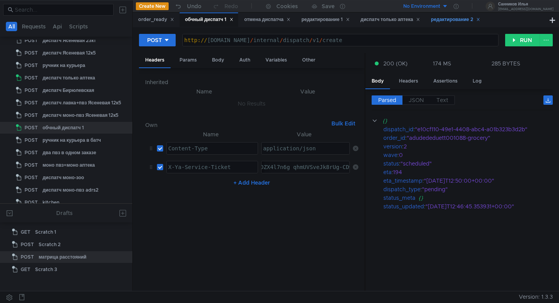
click at [455, 17] on div "редактирование 2" at bounding box center [455, 20] width 49 height 8
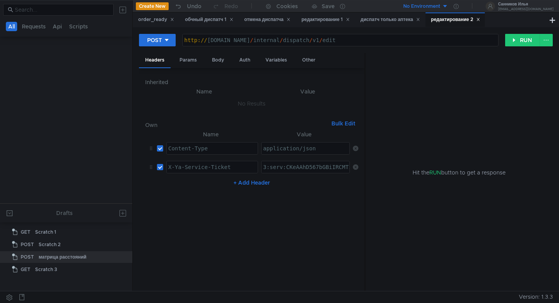
scroll to position [874, 0]
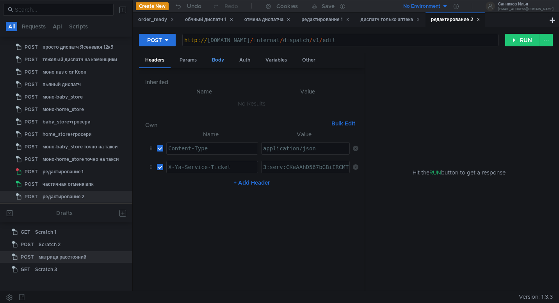
click at [210, 57] on div "Body" at bounding box center [218, 60] width 25 height 14
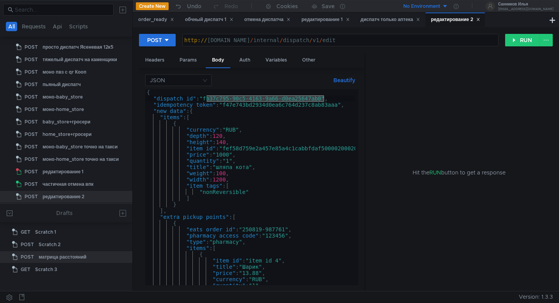
drag, startPoint x: 324, startPoint y: 99, endPoint x: 206, endPoint y: 99, distance: 117.8
click at [206, 99] on div "{ "dispatch_id" : "fb37c795-90c5-4163-9a66-d0ea25647ab0" , "idempotency_token" …" at bounding box center [264, 193] width 239 height 209
paste textarea "e10cf110-49e1-4408-abc4-a01b323b3d2b"
click at [340, 106] on div "{ "dispatch_id" : "e10cf110-49e1-4408-abc4-a01b323b3d2b" , "idempotency_token" …" at bounding box center [264, 192] width 239 height 206
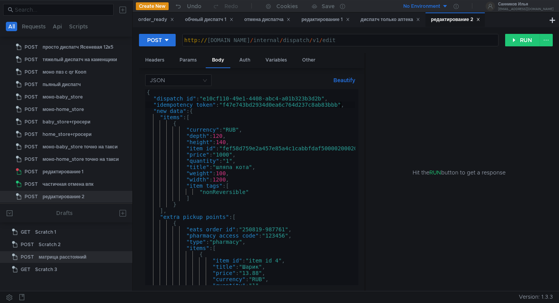
type textarea ""idempotency_token": "f47e743bd2934d0ea6c764d237c8ab83bbb","
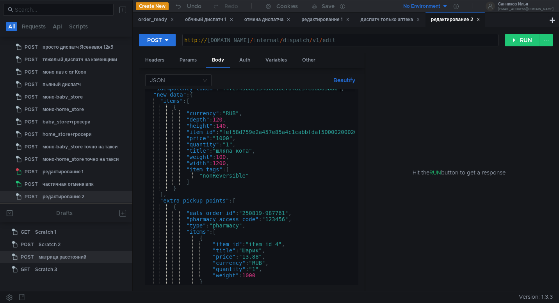
scroll to position [16, 0]
click at [208, 21] on div "обчный диспатч 1" at bounding box center [209, 20] width 48 height 8
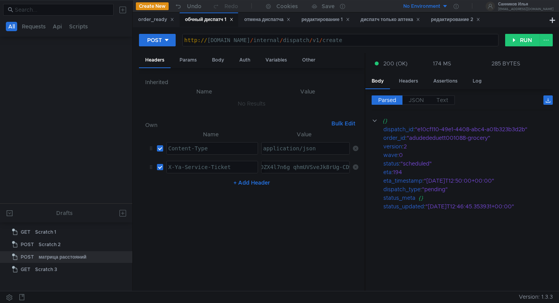
scroll to position [482, 0]
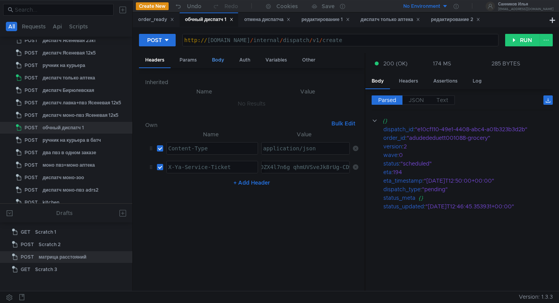
click at [218, 62] on div "Body" at bounding box center [218, 60] width 25 height 14
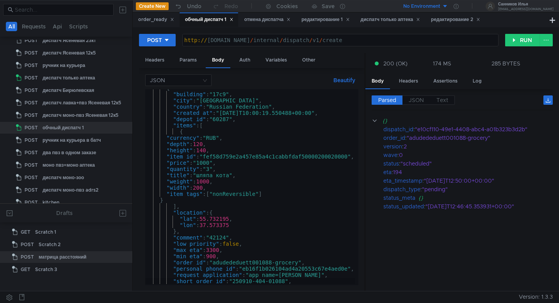
scroll to position [0, 0]
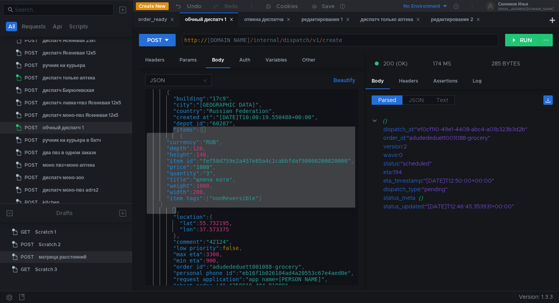
drag, startPoint x: 174, startPoint y: 130, endPoint x: 177, endPoint y: 211, distance: 81.2
click at [177, 211] on div "{ "building" : "17c9" , "city" : "Moscow" , "country" : "Russian Federation" , …" at bounding box center [251, 192] width 213 height 206
type textarea "} ],"
click at [446, 23] on div "редактирование 2" at bounding box center [455, 20] width 49 height 8
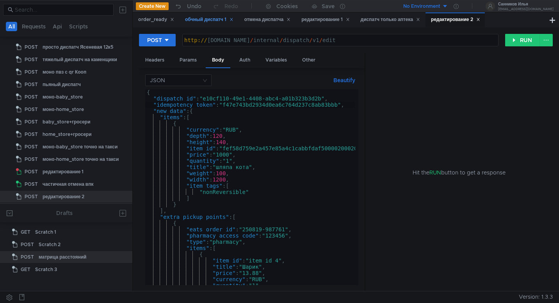
click at [213, 23] on div "обчный диспатч 1" at bounding box center [209, 20] width 48 height 8
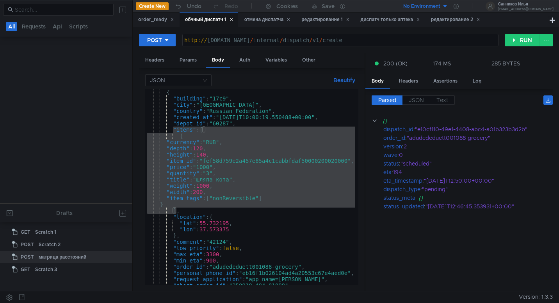
scroll to position [482, 0]
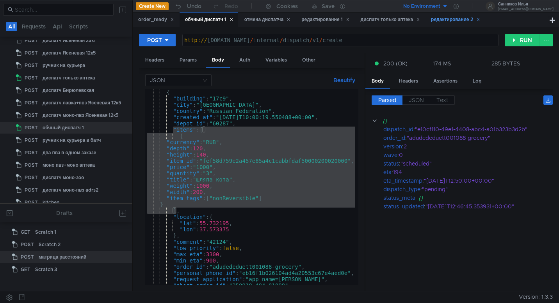
click at [460, 21] on div "редактирование 2" at bounding box center [455, 20] width 49 height 8
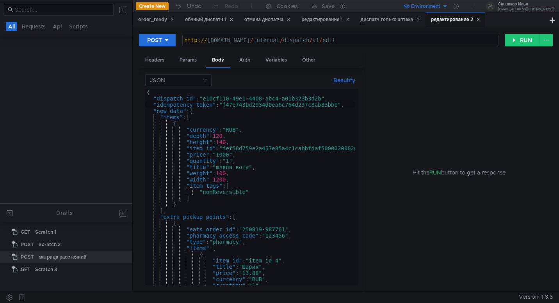
scroll to position [874, 0]
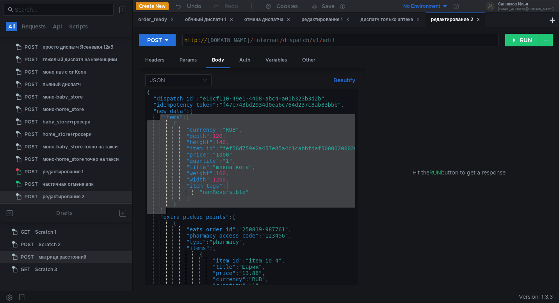
drag, startPoint x: 161, startPoint y: 118, endPoint x: 170, endPoint y: 213, distance: 95.2
click at [170, 213] on div "{ "dispatch_id" : "e10cf110-49e1-4408-abc4-a01b323b3d2b" , "idempotency_token" …" at bounding box center [264, 192] width 239 height 206
paste textarea "]"
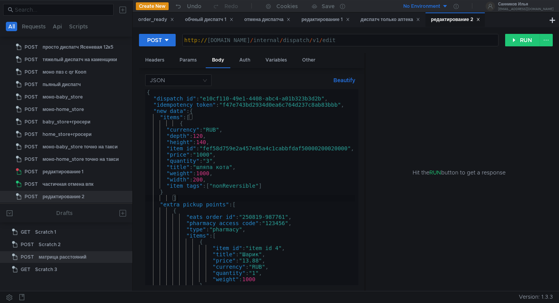
click at [184, 198] on div "{ "dispatch_id" : "e10cf110-49e1-4408-abc4-a01b323b3d2b" , "idempotency_token" …" at bounding box center [264, 192] width 239 height 206
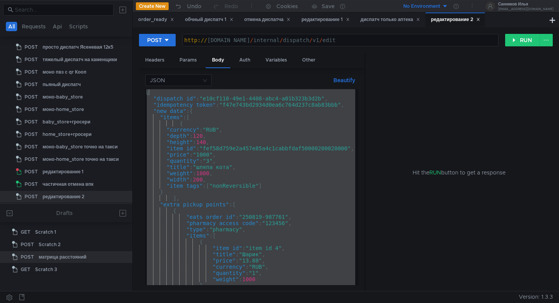
scroll to position [0, 0]
paste textarea
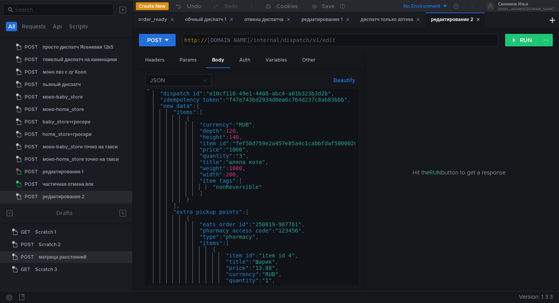
scroll to position [0, 0]
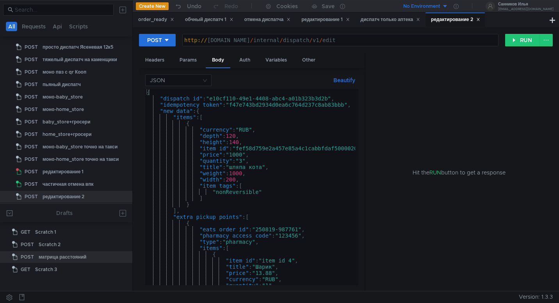
click at [181, 213] on div "{ "dispatch_id" : "e10cf110-49e1-4408-abc4-a01b323b3d2b" , "idempotency_token" …" at bounding box center [271, 192] width 252 height 206
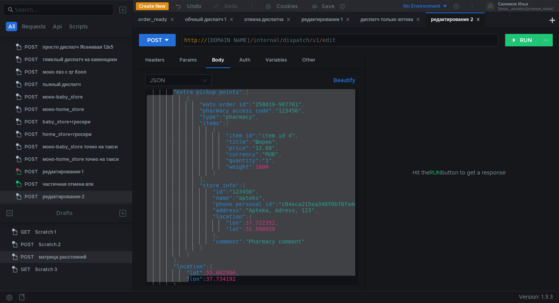
scroll to position [163, 0]
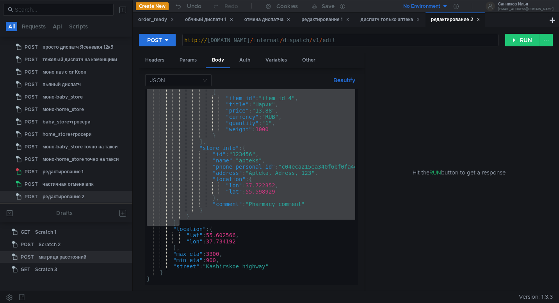
drag, startPoint x: 174, startPoint y: 218, endPoint x: 179, endPoint y: 222, distance: 6.4
click at [179, 222] on div "{ "item_id" : "item_id_4" , "title" : "Шарик" , "price" : "13.88" , "currency" …" at bounding box center [271, 192] width 252 height 206
type textarea "} ],"
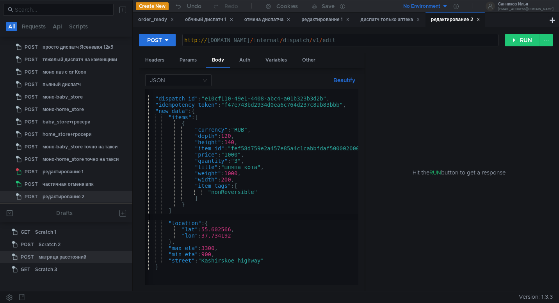
scroll to position [0, 0]
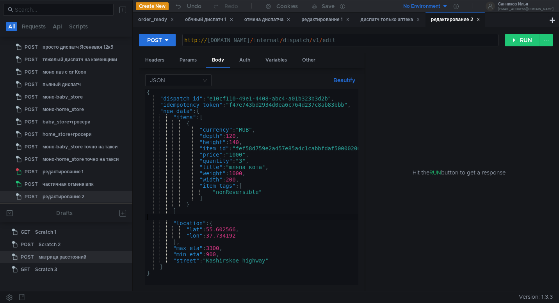
type textarea "]"
type textarea "}"
click at [171, 218] on div "{ "dispatch_id" : "e10cf110-49e1-4408-abc4-a01b323b3d2b" , "idempotency_token" …" at bounding box center [268, 192] width 246 height 206
type textarea "]"
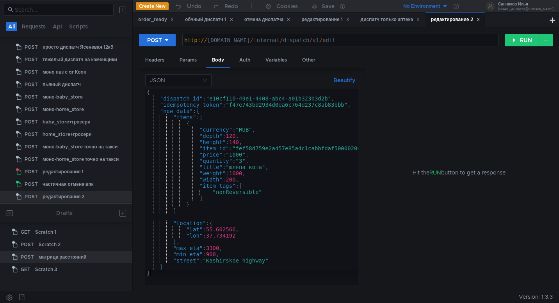
type textarea "}"
click at [158, 217] on div "{ "dispatch_id" : "e10cf110-49e1-4408-abc4-a01b323b3d2b" , "idempotency_token" …" at bounding box center [268, 192] width 246 height 206
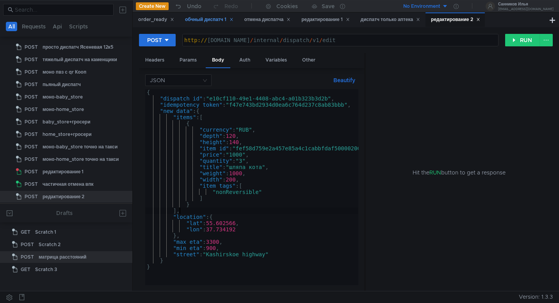
type textarea "],"
click at [210, 22] on div "обчный диспатч 1" at bounding box center [209, 20] width 48 height 8
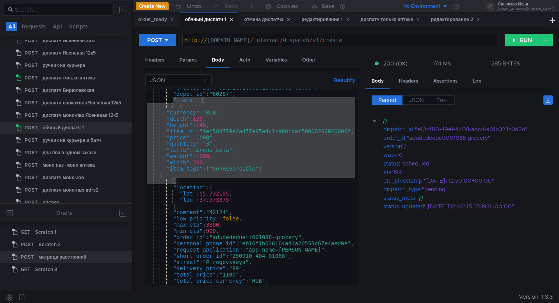
scroll to position [50, 0]
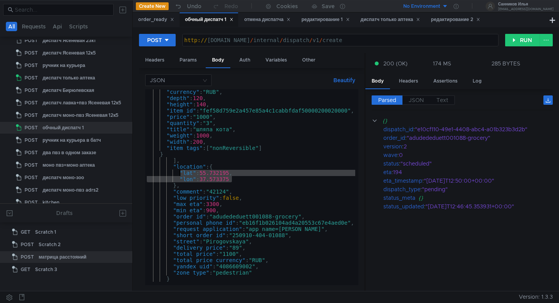
drag, startPoint x: 233, startPoint y: 181, endPoint x: 180, endPoint y: 174, distance: 53.5
click at [180, 174] on div ""currency" : "RUB" , "depth" : 120 , "height" : 140 , "item_id" : "fef58d759e2a…" at bounding box center [251, 192] width 213 height 206
type textarea ""lat": 55.732195, "lon": 37.573375"
click at [464, 20] on div "редактирование 2" at bounding box center [455, 20] width 49 height 8
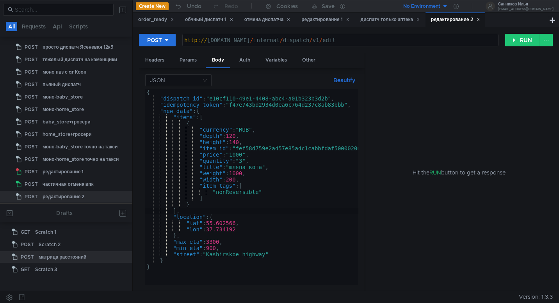
scroll to position [7, 0]
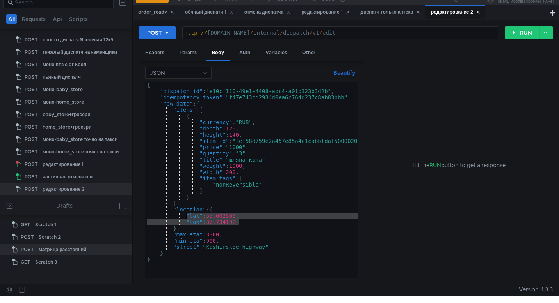
drag, startPoint x: 239, startPoint y: 223, endPoint x: 185, endPoint y: 218, distance: 53.7
click at [185, 218] on div "{ "dispatch_id" : "e10cf110-49e1-4408-abc4-a01b323b3d2b" , "idempotency_token" …" at bounding box center [268, 185] width 246 height 206
paste textarea ""lon": 37.573375"
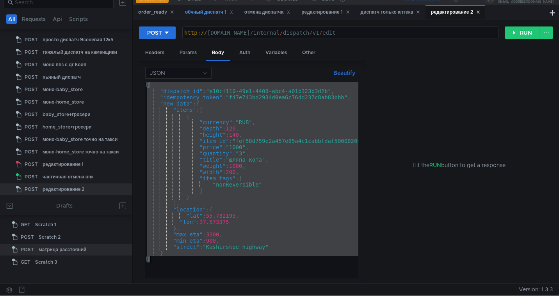
paste textarea
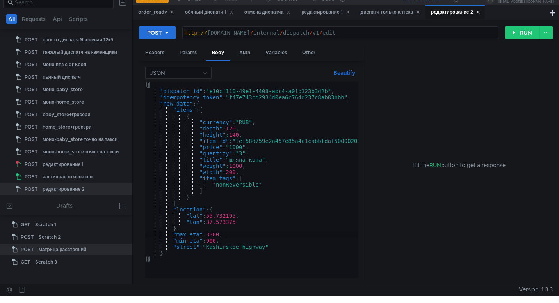
click at [247, 237] on div "{ "dispatch_id" : "e10cf110-49e1-4408-abc4-a01b323b3d2b" , "idempotency_token" …" at bounding box center [268, 185] width 246 height 206
click at [244, 154] on div "{ "dispatch_id" : "e10cf110-49e1-4408-abc4-a01b323b3d2b" , "idempotency_token" …" at bounding box center [268, 185] width 246 height 206
type textarea ""quantity": "1","
click at [198, 20] on div "POST http:// grocery-dispatch.lavka.tst.yandex.net / internal / dispatch / v1 /…" at bounding box center [346, 152] width 426 height 264
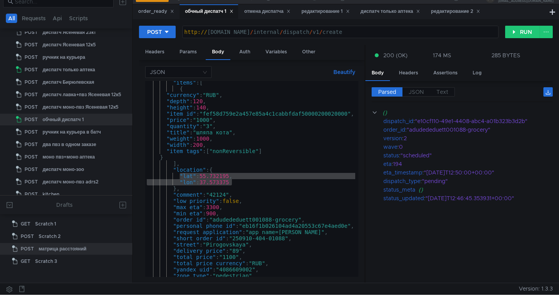
scroll to position [39, 0]
type textarea ""street": "Pirogovskaya","
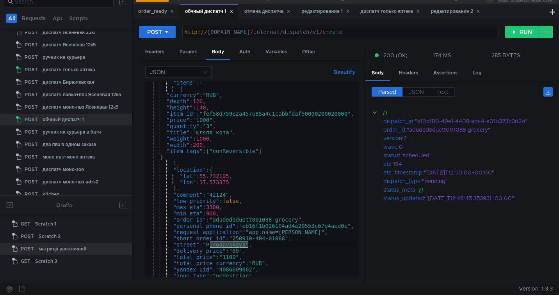
drag, startPoint x: 248, startPoint y: 247, endPoint x: 209, endPoint y: 245, distance: 39.0
click at [209, 245] on div ""items" : [ { "currency" : "RUB" , "depth" : 120 , "height" : 140 , "item_id" :…" at bounding box center [251, 183] width 213 height 206
click at [454, 11] on div "редактирование 2" at bounding box center [455, 11] width 49 height 8
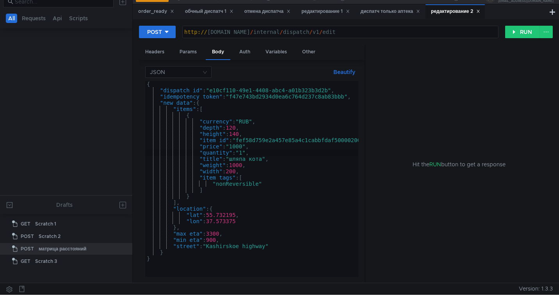
scroll to position [874, 0]
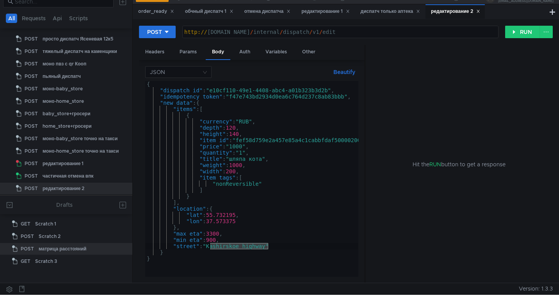
drag, startPoint x: 268, startPoint y: 248, endPoint x: 208, endPoint y: 249, distance: 60.1
click at [208, 249] on div "{ "dispatch_id" : "e10cf110-49e1-4408-abc4-a01b323b3d2b" , "idempotency_token" …" at bounding box center [268, 184] width 246 height 206
paste textarea "Pirogovskaya"
click at [519, 30] on button "RUN" at bounding box center [522, 32] width 35 height 12
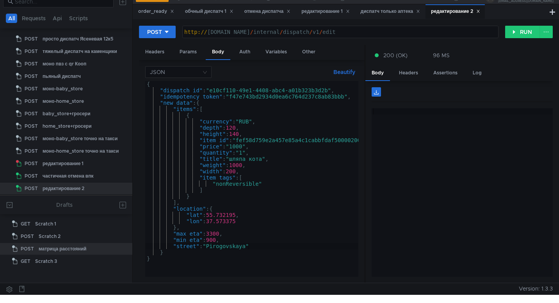
type textarea ""dispatch_id": "e10cf110-49e1-4408-abc4-a01b323b3d2b","
drag, startPoint x: 331, startPoint y: 92, endPoint x: 212, endPoint y: 90, distance: 119.4
click at [212, 90] on div "{ "dispatch_id" : "e10cf110-49e1-4408-abc4-a01b323b3d2b" , "idempotency_token" …" at bounding box center [268, 184] width 246 height 206
click at [148, 16] on div "order_ready" at bounding box center [156, 11] width 46 height 14
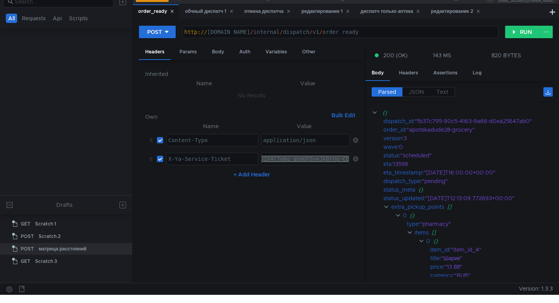
scroll to position [220, 0]
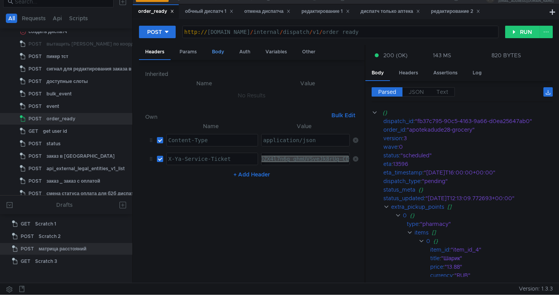
click at [214, 55] on div "Body" at bounding box center [218, 52] width 25 height 14
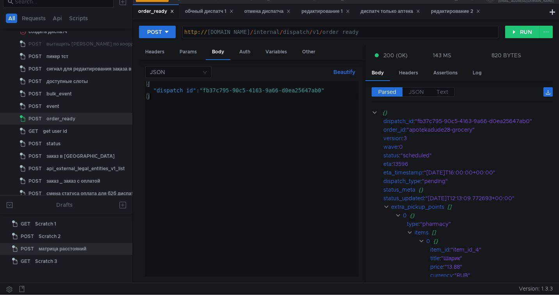
click at [319, 94] on div "{ "dispatch_id" : "fb37c795-90c5-4163-9a66-d0ea25647ab0" }" at bounding box center [251, 185] width 213 height 209
drag, startPoint x: 324, startPoint y: 90, endPoint x: 205, endPoint y: 89, distance: 119.3
click at [205, 89] on div "{ "dispatch_id" : "fb37c795-90c5-4163-9a66-d0ea25647ab0" }" at bounding box center [251, 185] width 213 height 209
paste textarea "e10cf110-49e1-4408-abc4-a01b323b3d2b"
type textarea ""dispatch_id": "e10cf110-49e1-4408-abc4-a01b323b3d2b""
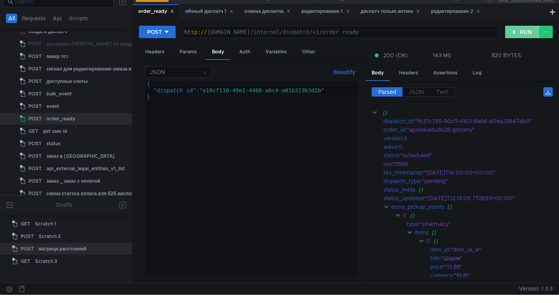
click at [511, 33] on button "RUN" at bounding box center [522, 32] width 35 height 12
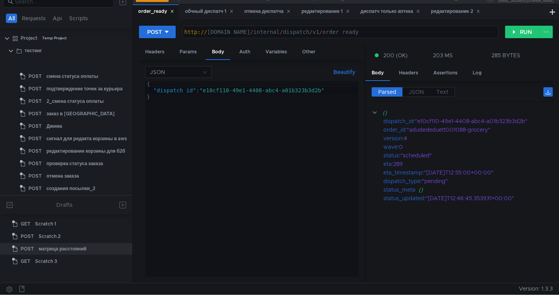
scroll to position [220, 0]
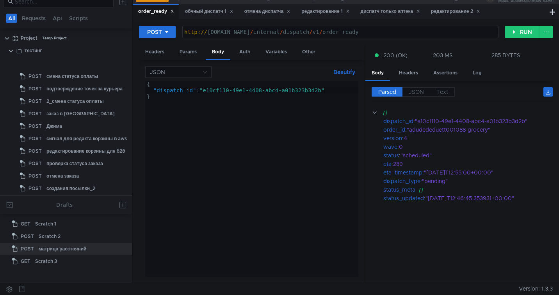
scroll to position [220, 0]
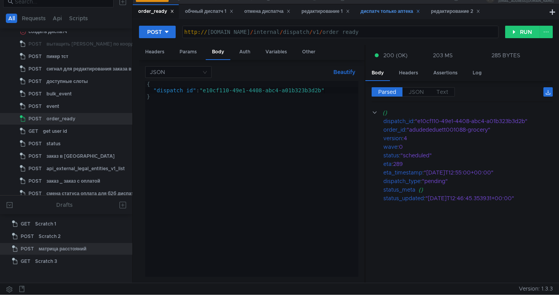
click at [374, 12] on div "диспатч только аптека" at bounding box center [390, 11] width 60 height 8
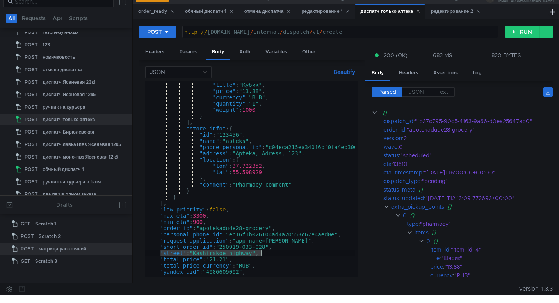
scroll to position [275, 0]
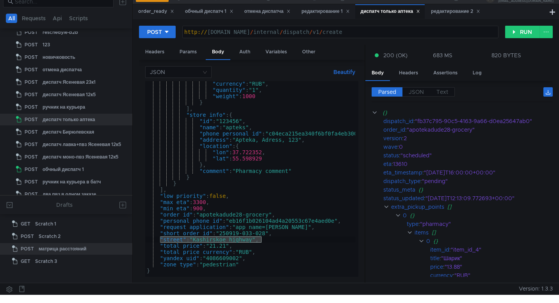
click at [245, 215] on div ""currency" : "RUB" , "quantity" : "1" , "weight" : 1000 } ] , "store_info" : { …" at bounding box center [264, 184] width 239 height 206
click at [267, 234] on div ""currency" : "RUB" , "quantity" : "1" , "weight" : 1000 } ] , "store_info" : { …" at bounding box center [264, 184] width 239 height 206
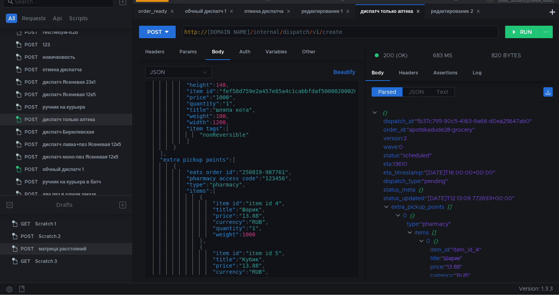
scroll to position [76, 0]
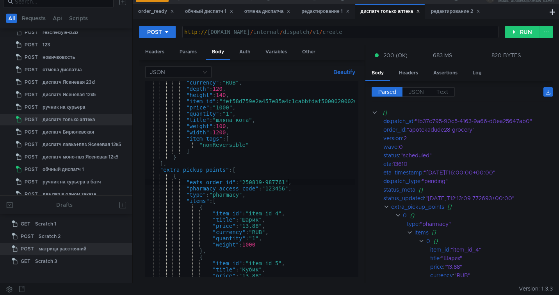
click at [287, 183] on div ""currency" : "RUB" , "depth" : 120 , "height" : 140 , "item_id" : "fef58d759e2a…" at bounding box center [264, 183] width 239 height 206
type textarea ""eats_order_id": "250819-987762","
click at [524, 32] on button "RUN" at bounding box center [522, 32] width 35 height 12
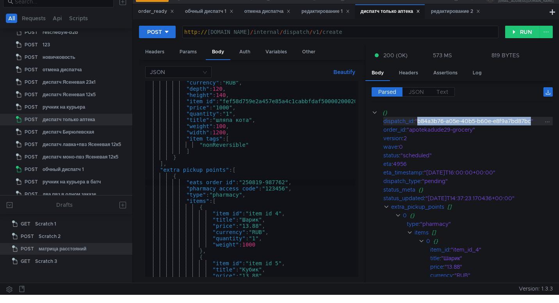
drag, startPoint x: 533, startPoint y: 123, endPoint x: 418, endPoint y: 122, distance: 114.3
click at [418, 122] on div ""b84a3b76-a05e-40b5-b60e-e8f9a7bd87bc"" at bounding box center [479, 121] width 129 height 9
copy div "b84a3b76-a05e-40b5-b60e-e8f9a7bd87bc"
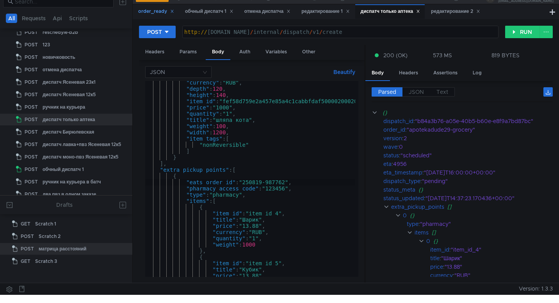
click at [156, 14] on div "order_ready" at bounding box center [156, 11] width 36 height 8
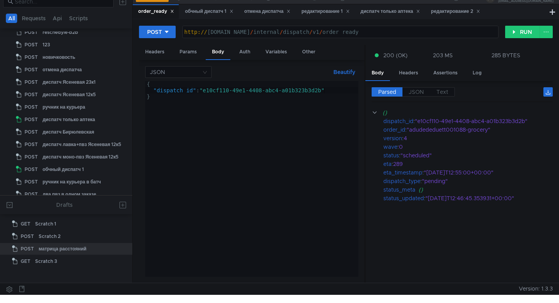
scroll to position [220, 0]
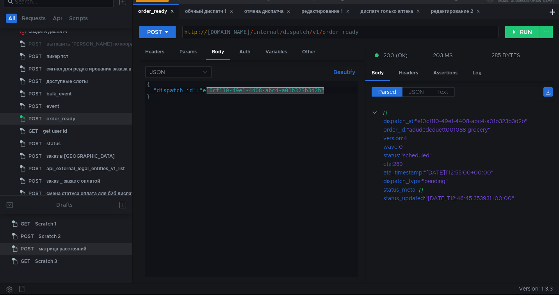
drag, startPoint x: 323, startPoint y: 92, endPoint x: 204, endPoint y: 90, distance: 119.4
click at [204, 90] on div "{ "dispatch_id" : "e10cf110-49e1-4408-abc4-a01b323b3d2b" }" at bounding box center [251, 185] width 213 height 209
paste textarea "b84a3b76-a05e-40b5-b60e-e8f9a7bd87bc"
type textarea ""dispatch_id": "b84a3b76-a05e-40b5-b60e-e8f9a7bd87bc""
click at [519, 34] on button "RUN" at bounding box center [522, 32] width 35 height 12
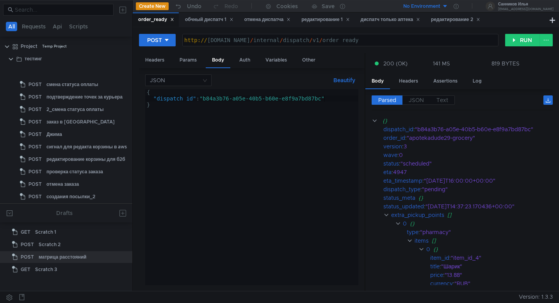
click at [311, 16] on div "редактирование 1" at bounding box center [325, 20] width 48 height 8
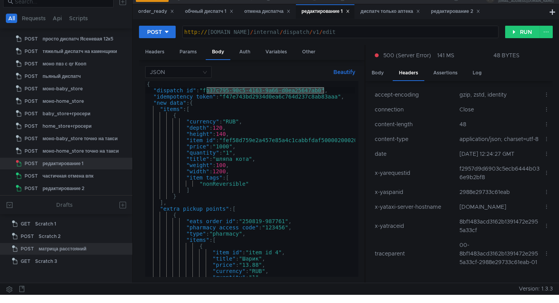
drag, startPoint x: 324, startPoint y: 92, endPoint x: 206, endPoint y: 89, distance: 118.2
click at [206, 89] on div "{ "dispatch_id" : "fb37c795-90c5-4163-9a66-d0ea25647ab0" , "idempotency_token" …" at bounding box center [264, 184] width 239 height 206
paste textarea "b84a3b76-a05e-40b5-b60e-e8f9a7bd87bc"
click at [287, 223] on div "{ "dispatch_id" : "b84a3b76-a05e-40b5-b60e-e8f9a7bd87bc" , "idempotency_token" …" at bounding box center [264, 184] width 239 height 206
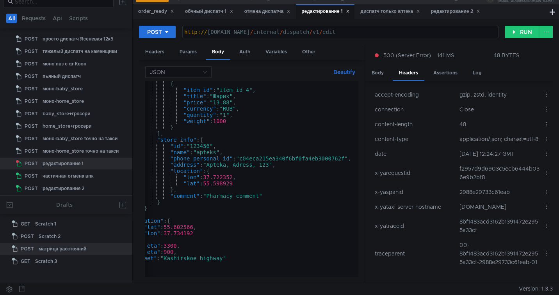
type textarea ""eats_order_id": "250819-987762","
click at [519, 32] on button "RUN" at bounding box center [522, 32] width 35 height 12
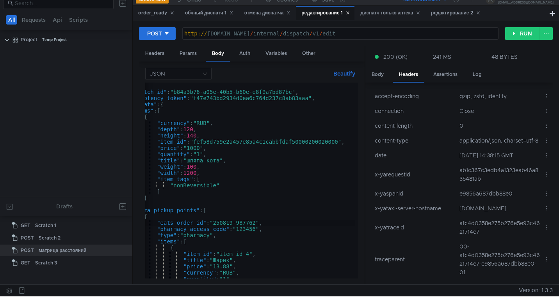
scroll to position [0, 29]
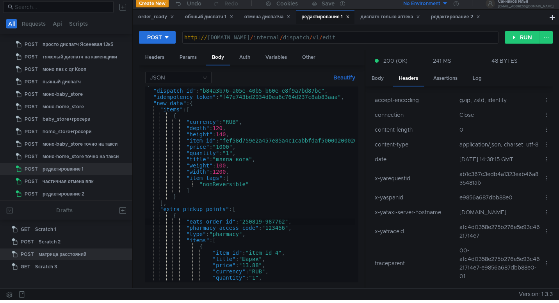
scroll to position [5, 0]
click at [395, 14] on div "диспатч только аптека" at bounding box center [390, 17] width 60 height 8
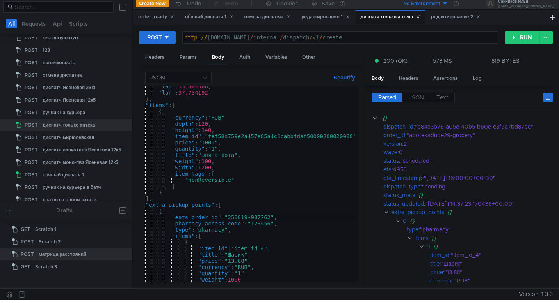
scroll to position [0, 20]
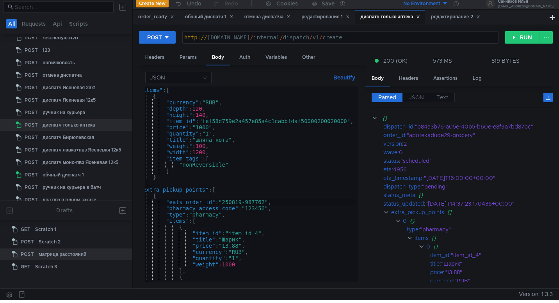
click at [267, 202] on div "} , "items" : [ { "currency" : "RUB" , "depth" : 120 , "height" : 140 , "item_i…" at bounding box center [244, 184] width 239 height 206
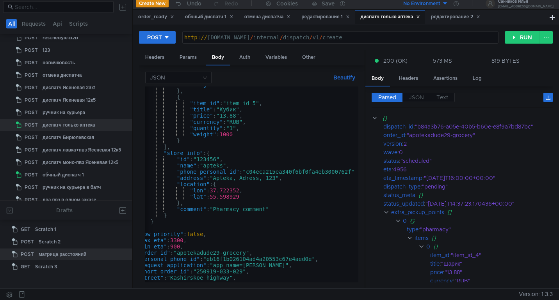
scroll to position [0, 0]
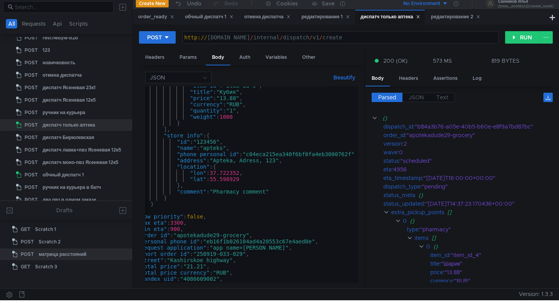
click at [222, 238] on div ""item_id" : "item_id_5" , "title" : "Кубик" , "price" : "13.88" , "currency" : …" at bounding box center [241, 186] width 239 height 206
click at [244, 256] on div ""item_id" : "item_id_5" , "title" : "Кубик" , "price" : "13.88" , "currency" : …" at bounding box center [241, 186] width 239 height 206
type textarea ""short_order_id": "250919-033-030","
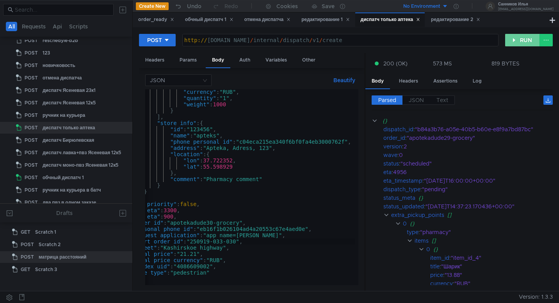
click at [525, 42] on button "RUN" at bounding box center [522, 40] width 35 height 12
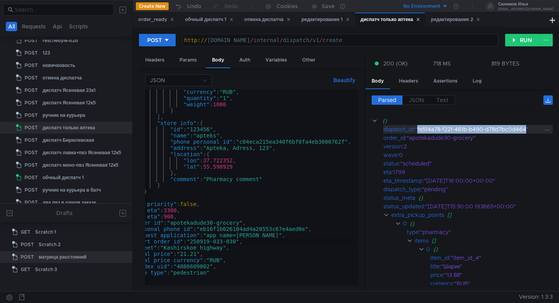
drag, startPoint x: 527, startPoint y: 131, endPoint x: 418, endPoint y: 130, distance: 109.2
click at [418, 130] on div ""fe514a78-f221-461b-b490-d78d7bc0d464"" at bounding box center [479, 129] width 129 height 9
copy div "fe514a78-f221-461b-b490-d78d7bc0d464"
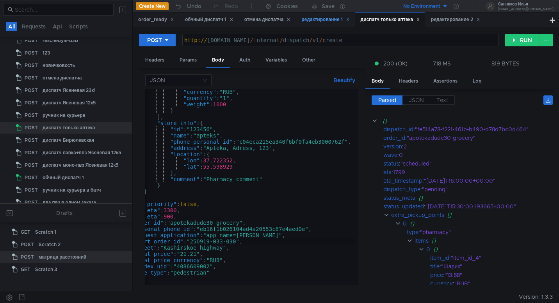
click at [319, 22] on div "редактирование 1" at bounding box center [325, 20] width 48 height 8
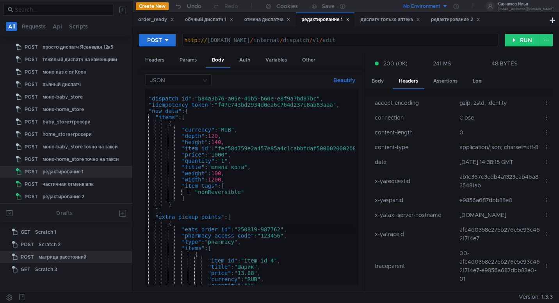
scroll to position [0, 5]
drag, startPoint x: 320, startPoint y: 98, endPoint x: 200, endPoint y: 97, distance: 119.3
click at [200, 97] on div "{ "dispatch_id" : "b84a3b76-a05e-40b5-b60e-e8f9a7bd87bc" , "idempotency_token" …" at bounding box center [259, 192] width 239 height 206
paste textarea "fe514a78-f221-461b-b490-d78d7bc0d464"
click at [325, 105] on div "{ "dispatch_id" : "fe514a78-f221-461b-b490-d78d7bc0d464" , "idempotency_token" …" at bounding box center [259, 192] width 239 height 206
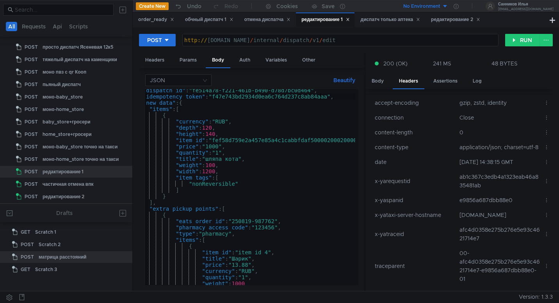
scroll to position [0, 13]
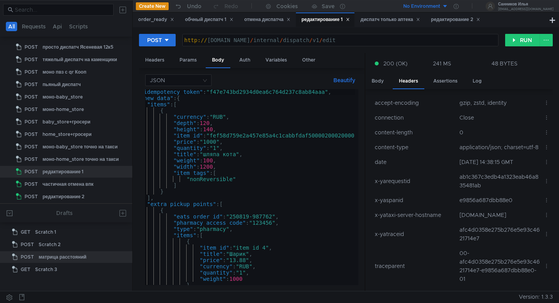
click at [274, 217] on div ""idempotency_token" : "f47e743bd2934d0ea6c764d237c8ab84aaa" , "new_data" : { "i…" at bounding box center [251, 192] width 239 height 206
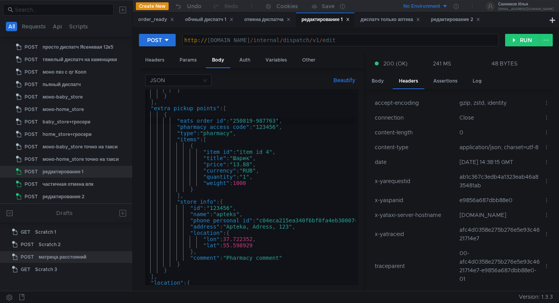
scroll to position [0, 9]
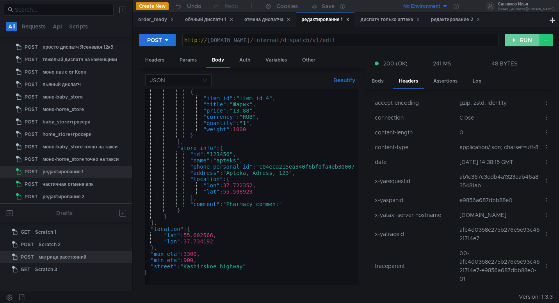
type textarea ""eats_order_id": "250819-987763","
click at [518, 42] on button "RUN" at bounding box center [522, 40] width 35 height 12
click at [152, 17] on div "order_ready" at bounding box center [156, 20] width 36 height 8
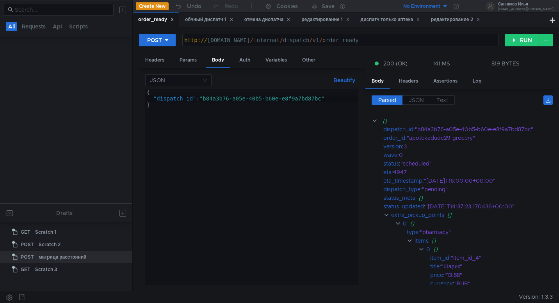
scroll to position [220, 0]
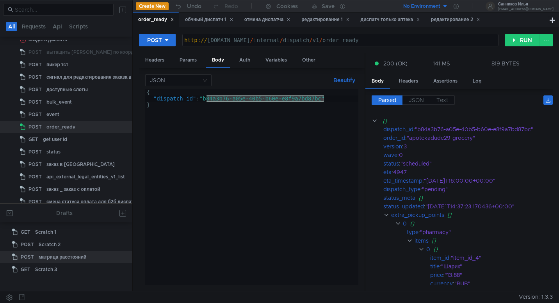
drag, startPoint x: 323, startPoint y: 99, endPoint x: 206, endPoint y: 98, distance: 117.0
click at [206, 98] on div "{ "dispatch_id" : "b84a3b76-a05e-40b5-b60e-e8f9a7bd87bc" }" at bounding box center [251, 193] width 213 height 209
paste textarea "fe514a78-f221-461b-b490-d78d7bc0d464"
type textarea ""dispatch_id": "fe514a78-f221-461b-b490-d78d7bc0d464""
click at [524, 41] on button "RUN" at bounding box center [522, 40] width 35 height 12
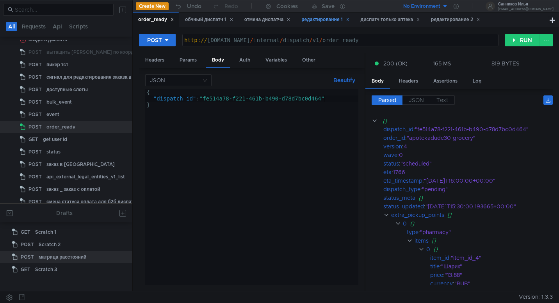
click at [331, 21] on div "редактирование 1" at bounding box center [325, 20] width 48 height 8
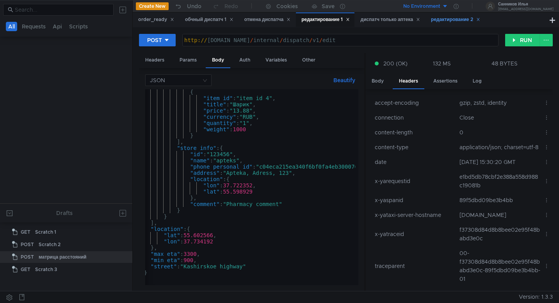
scroll to position [874, 0]
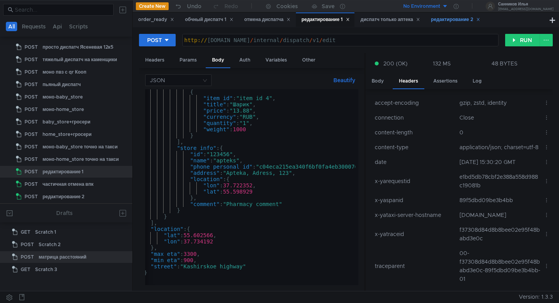
click at [479, 19] on icon at bounding box center [477, 19] width 3 height 3
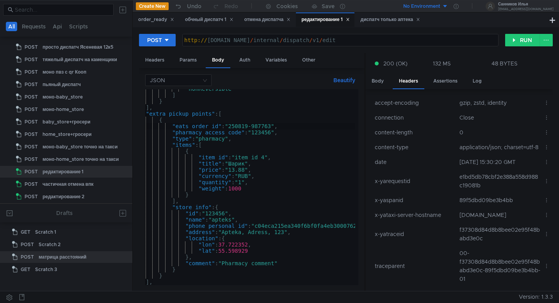
scroll to position [0, 14]
click at [208, 21] on div "обчный диспатч 1" at bounding box center [209, 20] width 48 height 8
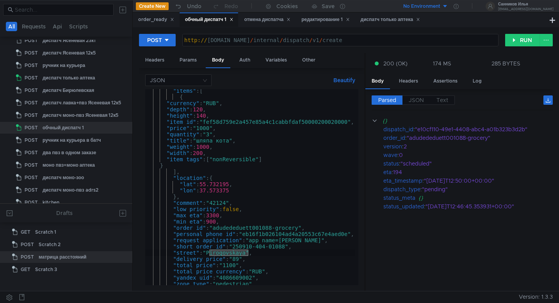
scroll to position [41, 0]
click at [287, 245] on div ""items" : [ { "currency" : "RUB" , "depth" : 120 , "height" : 140 , "item_id" :…" at bounding box center [251, 189] width 213 height 206
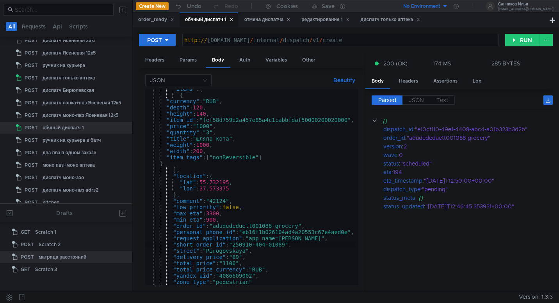
scroll to position [0, 10]
click at [274, 226] on div ""items" : [ { "currency" : "RUB" , "depth" : 120 , "height" : 140 , "item_id" :…" at bounding box center [251, 189] width 213 height 206
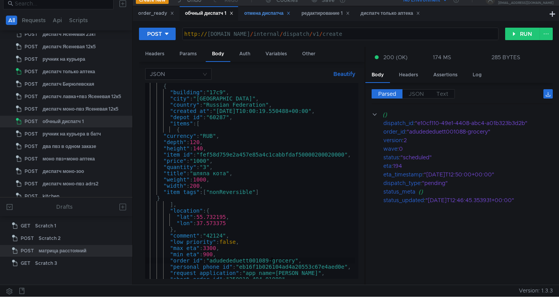
scroll to position [0, 0]
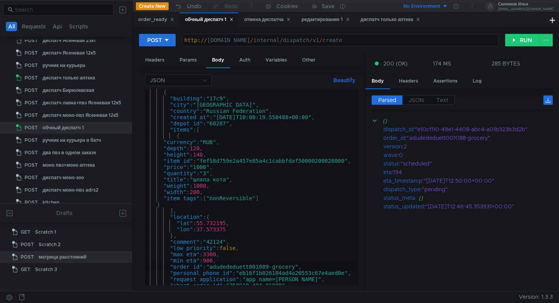
type textarea ""order_id": "adudededuett001089-grocery","
click at [232, 19] on icon at bounding box center [231, 20] width 4 height 4
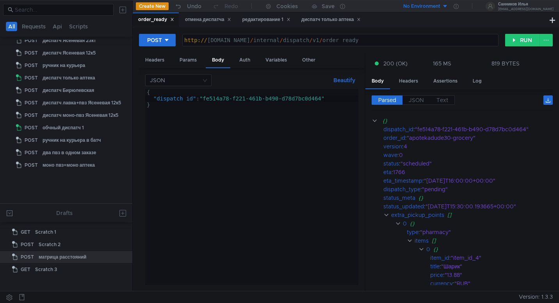
scroll to position [220, 0]
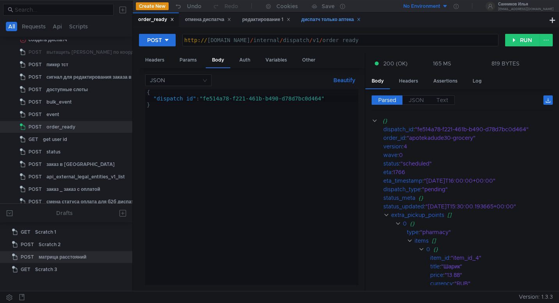
click at [324, 20] on div "диспатч только аптека" at bounding box center [331, 20] width 60 height 8
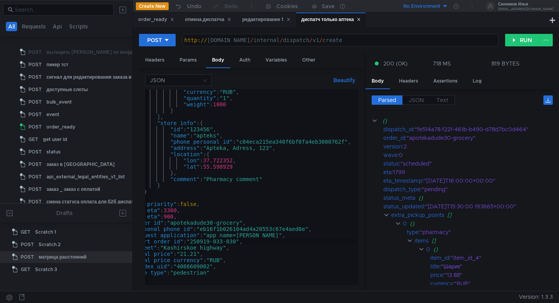
scroll to position [432, 0]
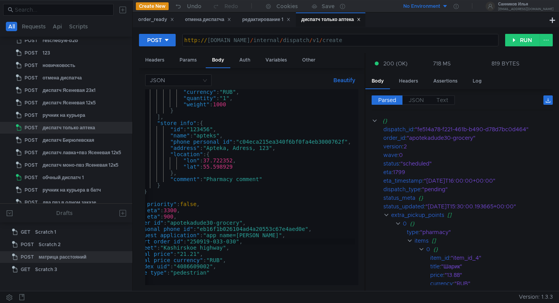
click at [215, 225] on div ""currency" : "RUB" , "quantity" : "1" , "weight" : 1000 } ] , "store_info" : { …" at bounding box center [235, 192] width 239 height 206
click at [238, 242] on div ""currency" : "RUB" , "quantity" : "1" , "weight" : 1000 } ] , "store_info" : { …" at bounding box center [235, 192] width 239 height 206
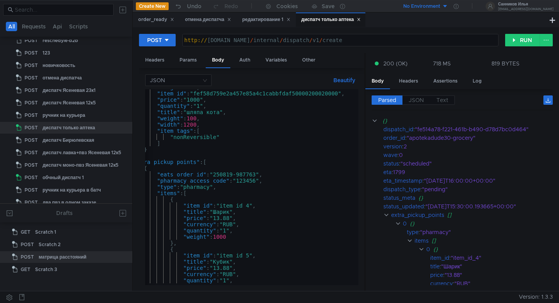
scroll to position [92, 0]
click at [258, 175] on div ""height" : 140 , "item_id" : "fef58d759e2a457e85a4c1cabbfdaf50000200020000" , "…" at bounding box center [235, 187] width 239 height 206
type textarea ""eats_order_id": "250819-987764","
click at [516, 43] on button "RUN" at bounding box center [522, 40] width 35 height 12
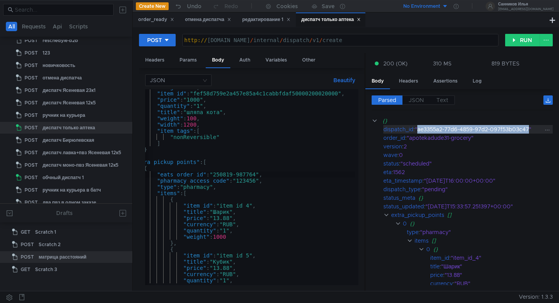
drag, startPoint x: 531, startPoint y: 131, endPoint x: 420, endPoint y: 131, distance: 111.5
click at [420, 131] on div ""ae3355a2-77d6-4859-97d2-097f53b03c47"" at bounding box center [479, 129] width 129 height 9
copy div "ae3355a2-77d6-4859-97d2-097f53b03c47"
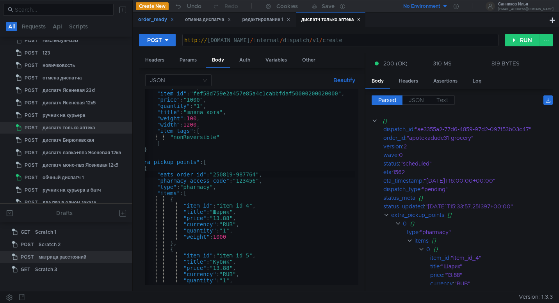
click at [140, 21] on div "order_ready" at bounding box center [156, 20] width 36 height 8
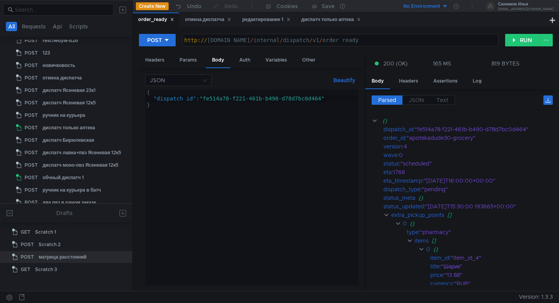
scroll to position [220, 0]
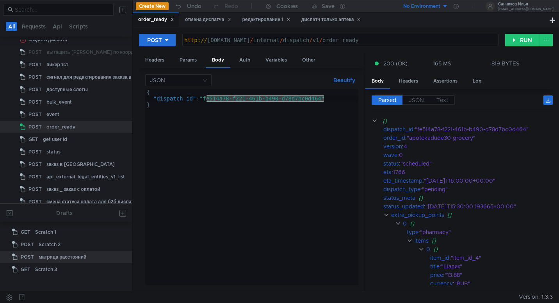
drag, startPoint x: 324, startPoint y: 101, endPoint x: 205, endPoint y: 100, distance: 119.0
click at [205, 100] on div "{ "dispatch_id" : "fe514a78-f221-461b-b490-d78d7bc0d464" }" at bounding box center [251, 193] width 213 height 209
paste textarea "ae3355a2-77d6-4859-97d2-097f53b03c47"
type textarea ""dispatch_id": "ae3355a2-77d6-4859-97d2-097f53b03c47""
click at [521, 45] on button "RUN" at bounding box center [522, 40] width 35 height 12
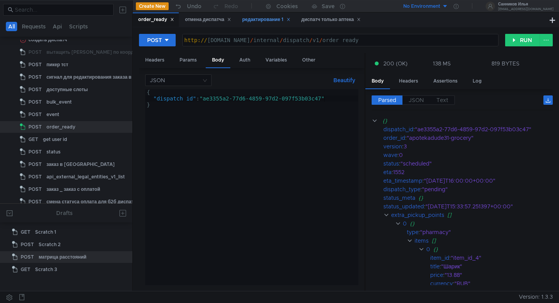
click at [266, 19] on div "редактирование 1" at bounding box center [266, 20] width 48 height 8
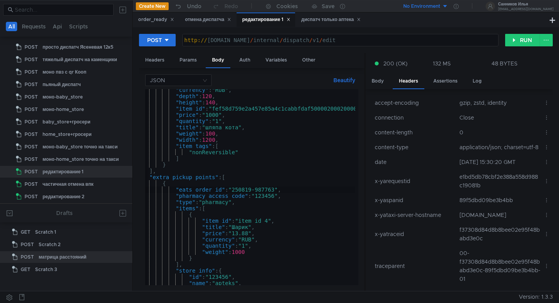
scroll to position [0, 11]
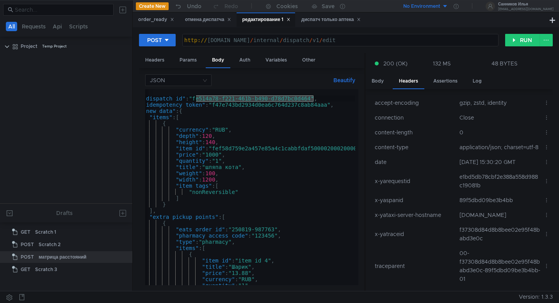
scroll to position [0, 11]
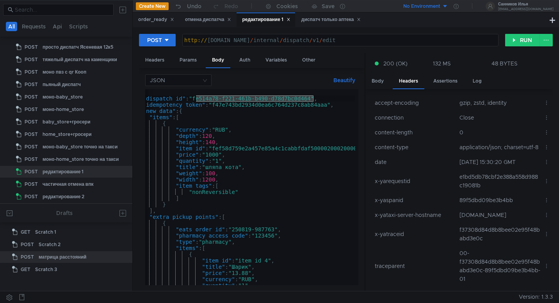
click at [195, 100] on div "{ "dispatch_id" : "fe514a78-f221-461b-b490-d78d7bc0d464" , "idempotency_token" …" at bounding box center [254, 192] width 239 height 206
click at [319, 106] on div "{ "dispatch_id" : "ae3355a2-77d6-4859-97d2-097f53b03c47" , "idempotency_token" …" at bounding box center [254, 192] width 239 height 206
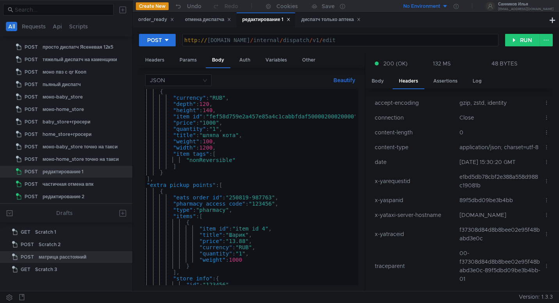
scroll to position [0, 13]
click at [273, 197] on div "{ "currency" : "RUB" , "depth" : 120 , "height" : 140 , "item_id" : "fef58d759e…" at bounding box center [251, 192] width 239 height 206
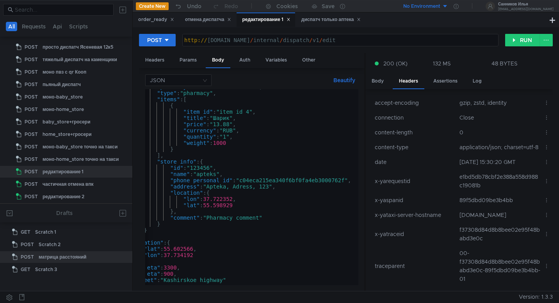
scroll to position [163, 0]
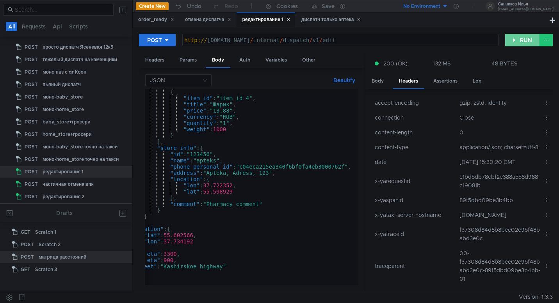
click at [526, 42] on button "RUN" at bounding box center [522, 40] width 35 height 12
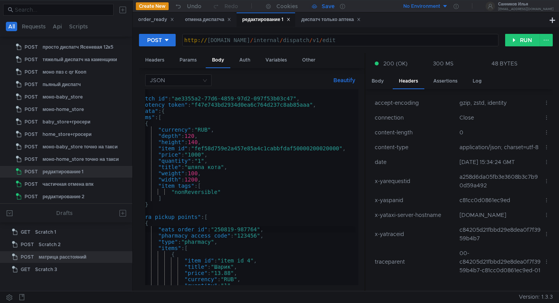
scroll to position [0, 28]
type textarea ""dispatch_id": "ae3355a2-77d6-4859-97d2-097f53b03c47","
drag, startPoint x: 296, startPoint y: 100, endPoint x: 178, endPoint y: 99, distance: 117.8
click at [178, 99] on div "{ "dispatch_id" : "ae3355a2-77d6-4859-97d2-097f53b03c47" , "idempotency_token" …" at bounding box center [236, 192] width 239 height 206
click at [212, 20] on div "отмена диспатча" at bounding box center [208, 20] width 46 height 8
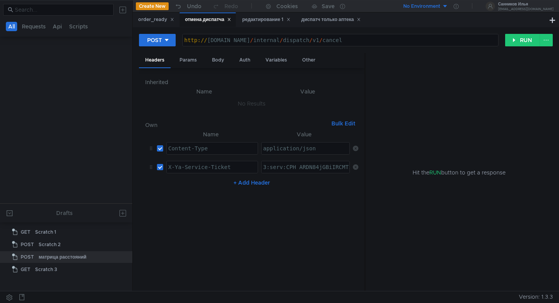
scroll to position [382, 0]
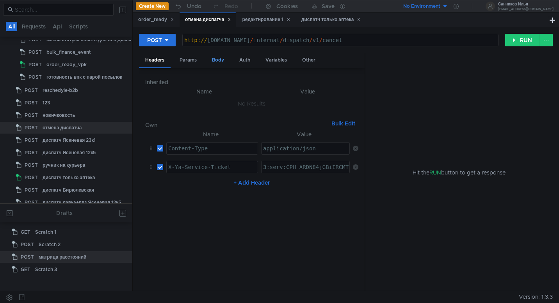
click at [212, 60] on div "Body" at bounding box center [218, 60] width 25 height 14
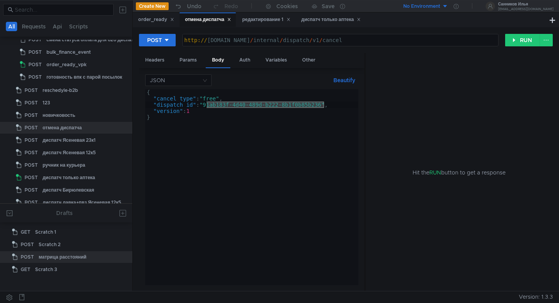
drag, startPoint x: 324, startPoint y: 107, endPoint x: 206, endPoint y: 106, distance: 118.2
click at [206, 106] on div "{ "cancel_type" : "free" , "dispatch_id" : "91ab183f-4d40-489d-b222-8b1f0b85b23…" at bounding box center [251, 193] width 213 height 209
paste textarea "ae3355a2-77d6-4859-97d2-097f53b03c47"
type textarea ""dispatch_id": "ae3355a2-77d6-4859-97d2-097f53b03c47","
click at [521, 42] on button "RUN" at bounding box center [522, 40] width 35 height 12
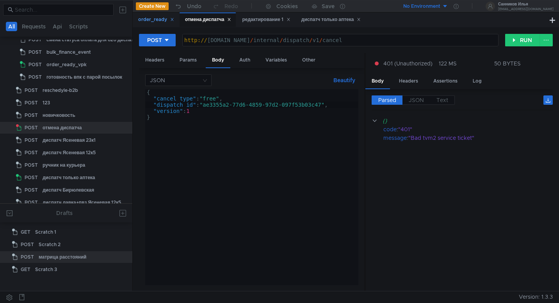
click at [158, 21] on div "order_ready" at bounding box center [156, 20] width 36 height 8
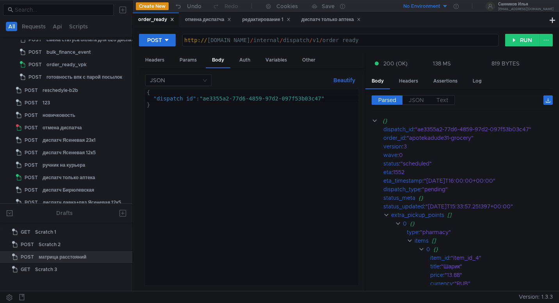
scroll to position [220, 0]
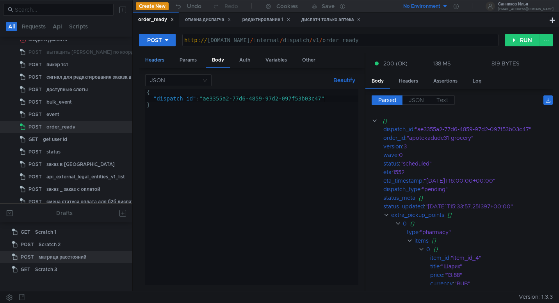
click at [158, 62] on div "Headers" at bounding box center [155, 60] width 32 height 14
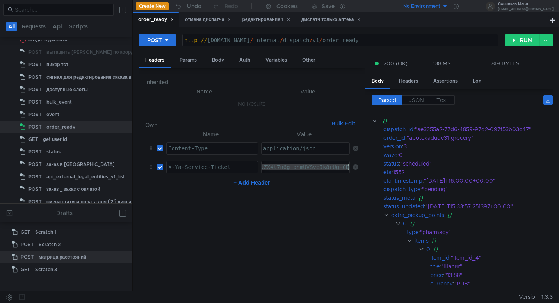
click at [208, 19] on div "отмена диспатча" at bounding box center [208, 20] width 46 height 8
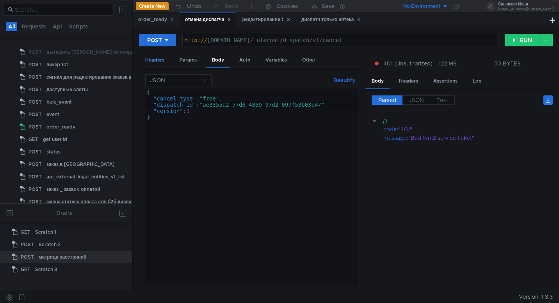
scroll to position [382, 0]
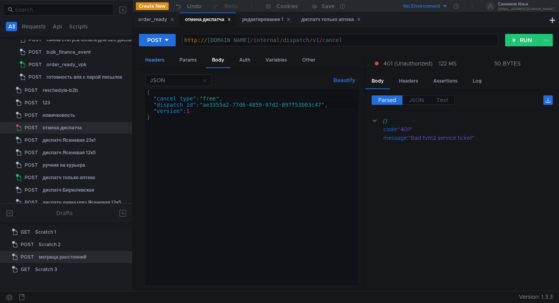
click at [157, 60] on div "Headers" at bounding box center [155, 60] width 32 height 14
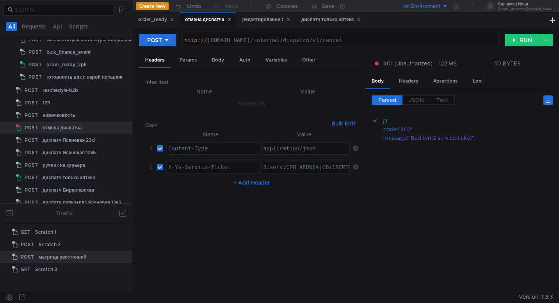
paste textarea "KeAAhD567bGBiIRCMTzehCq33sg7cGxkaXU_gE:AdEfQYYB5hXsMbQmSbRoshQXVEDYaMecsbMbHbra…"
type textarea "3:serv:CKeAAhD567bGBiIRCMTzehCq33sg7cGxkaXU_gE:AdEfQYYB5hXsMbQmSbRoshQXVEDYaMec…"
click at [522, 44] on button "RUN" at bounding box center [522, 40] width 35 height 12
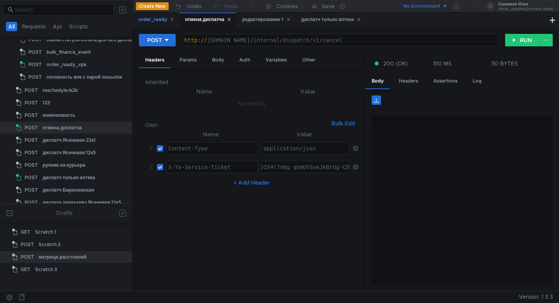
click at [155, 17] on div "order_ready" at bounding box center [156, 20] width 36 height 8
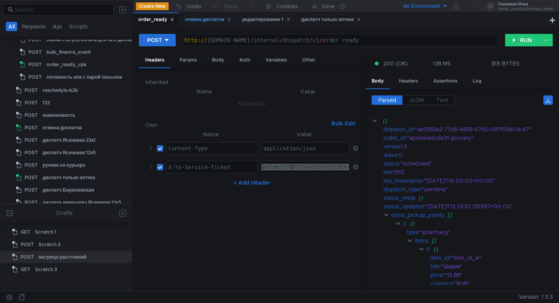
scroll to position [220, 0]
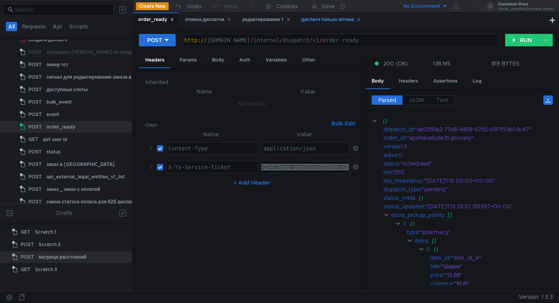
click at [305, 21] on div "диспатч только аптека" at bounding box center [331, 20] width 60 height 8
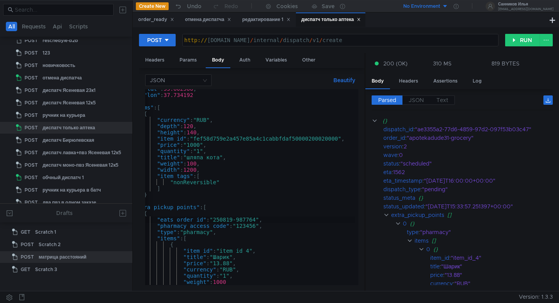
scroll to position [52, 0]
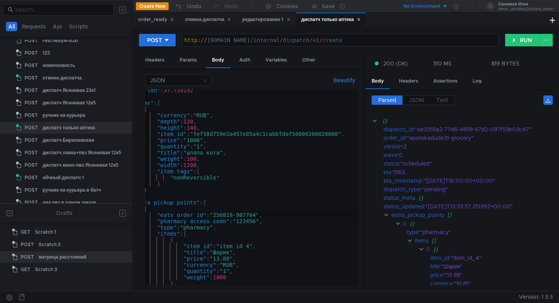
click at [257, 216] on div ""lon" : 37.734192 } , "items" : [ { "currency" : "RUB" , "depth" : 120 , "heigh…" at bounding box center [235, 190] width 239 height 206
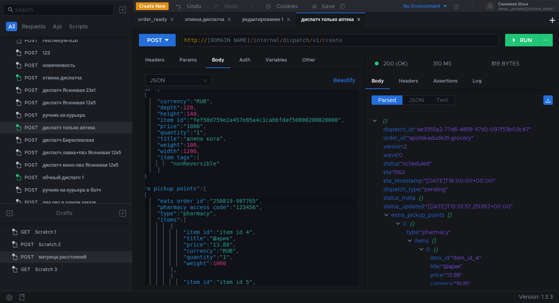
scroll to position [275, 0]
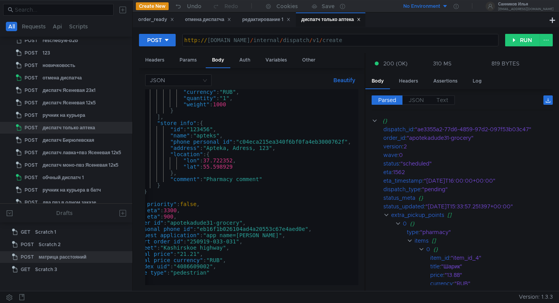
click at [216, 225] on div ""currency" : "RUB" , "quantity" : "1" , "weight" : 1000 } ] , "store_info" : { …" at bounding box center [235, 192] width 239 height 206
click at [237, 242] on div ""currency" : "RUB" , "quantity" : "1" , "weight" : 1000 } ] , "store_info" : { …" at bounding box center [235, 192] width 239 height 206
type textarea ""short_order_id": "250919-033-032","
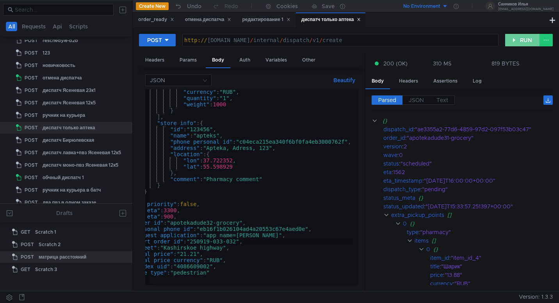
click at [510, 46] on button "RUN" at bounding box center [522, 40] width 35 height 12
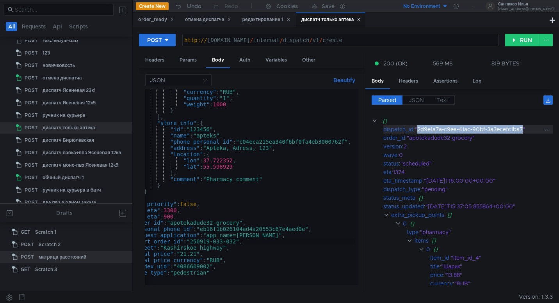
drag, startPoint x: 523, startPoint y: 131, endPoint x: 419, endPoint y: 131, distance: 104.1
click at [419, 131] on div ""2d9e1a7a-c9ea-41ac-90bf-3a3ecefc1ba7"" at bounding box center [479, 129] width 129 height 9
copy div "2d9e1a7a-c9ea-41ac-90bf-3a3ecefc1ba7"
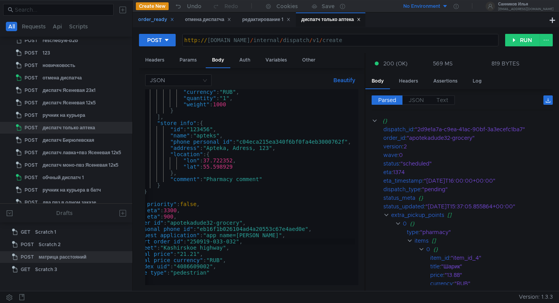
click at [147, 23] on div "order_ready" at bounding box center [156, 20] width 36 height 8
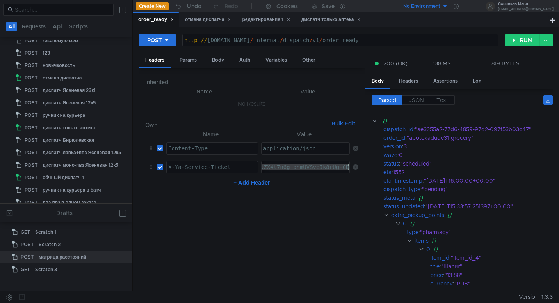
scroll to position [220, 0]
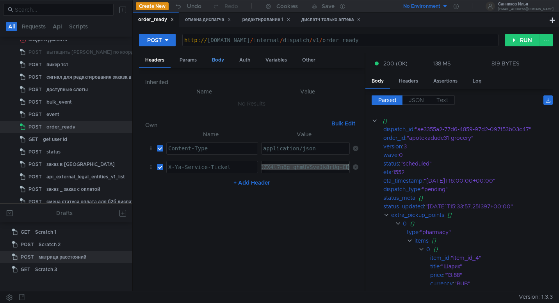
click at [208, 55] on div "Body" at bounding box center [218, 60] width 25 height 14
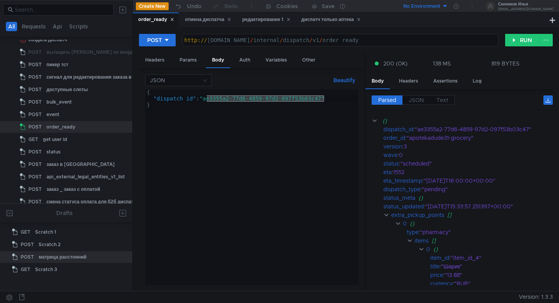
drag, startPoint x: 324, startPoint y: 99, endPoint x: 204, endPoint y: 98, distance: 119.7
click at [204, 98] on div "{ "dispatch_id" : "ae3355a2-77d6-4859-97d2-097f53b03c47" }" at bounding box center [251, 193] width 213 height 209
paste textarea "2d9e1a7a-c9ea-41ac-90bf-3a3ecefc1ba"
type textarea ""dispatch_id": "2d9e1a7a-c9ea-41ac-90bf-3a3ecefc1ba7""
click at [523, 39] on button "RUN" at bounding box center [522, 40] width 35 height 12
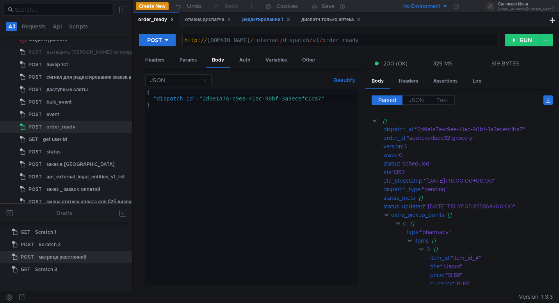
click at [257, 19] on div "редактирование 1" at bounding box center [266, 20] width 48 height 8
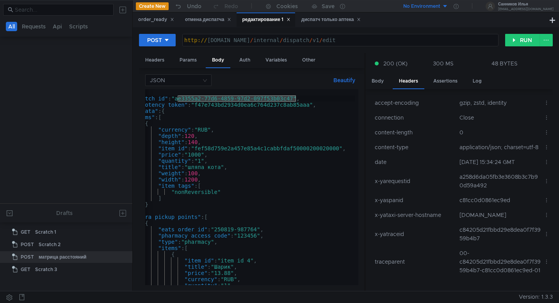
scroll to position [874, 0]
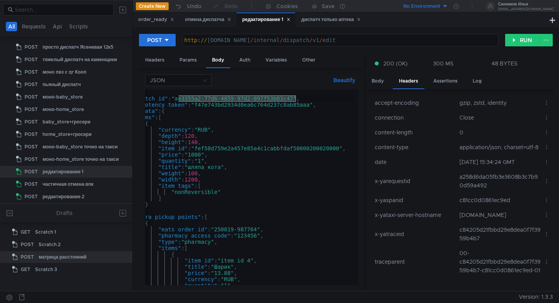
click at [295, 96] on div "{ "dispatch_id" : "ae3355a2-77d6-4859-97d2-097f53b03c47" , "idempotency_token" …" at bounding box center [236, 192] width 239 height 206
drag, startPoint x: 295, startPoint y: 98, endPoint x: 177, endPoint y: 100, distance: 117.8
click at [177, 100] on div "{ "dispatch_id" : "ae3355a2-77d6-4859-97d2-097f53b03c47" , "idempotency_token" …" at bounding box center [236, 192] width 239 height 206
paste textarea "2d9e1a7a-c9ea-41ac-90bf-3a3ecefc1ba"
click at [268, 106] on div "{ "dispatch_id" : "2d9e1a7a-c9ea-41ac-90bf-3a3ecefc1ba7" , "idempotency_token" …" at bounding box center [236, 192] width 239 height 206
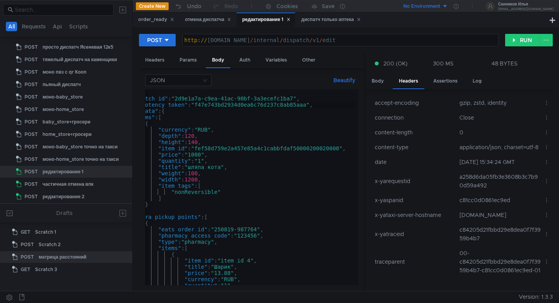
scroll to position [0, 11]
click at [259, 232] on div "{ "dispatch_id" : "2d9e1a7a-c9ea-41ac-90bf-3a3ecefc1ba7" , "idempotency_token" …" at bounding box center [236, 192] width 239 height 206
click at [520, 39] on button "RUN" at bounding box center [522, 40] width 35 height 12
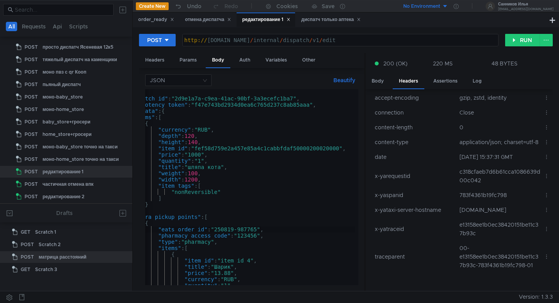
scroll to position [0, 0]
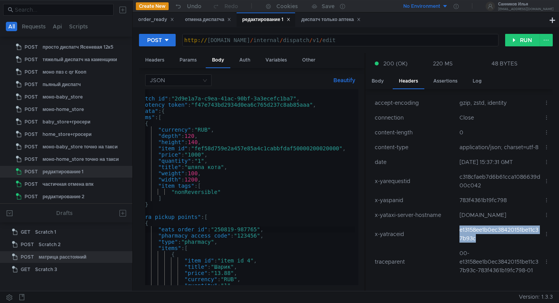
drag, startPoint x: 478, startPoint y: 250, endPoint x: 455, endPoint y: 241, distance: 24.6
click at [456, 241] on td "e13158ee1b0ec38420151be11c37b93c" at bounding box center [498, 234] width 84 height 23
copy td "e13158ee1b0ec38420151be11c37b93c"
type textarea ""dispatch_id": "2d9e1a7a-c9ea-41ac-90bf-3a3ecefc1ba7","
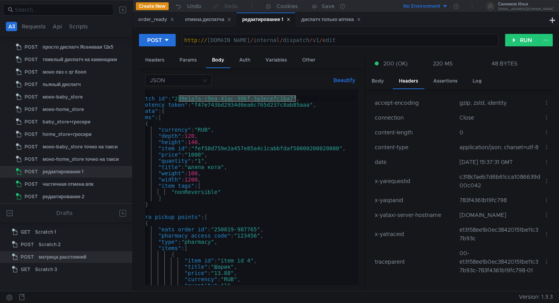
drag, startPoint x: 295, startPoint y: 100, endPoint x: 176, endPoint y: 97, distance: 118.6
click at [176, 97] on div "{ "dispatch_id" : "2d9e1a7a-c9ea-41ac-90bf-3a3ecefc1ba7" , "idempotency_token" …" at bounding box center [236, 192] width 239 height 206
click at [317, 21] on div "диспатч только аптека" at bounding box center [331, 20] width 60 height 8
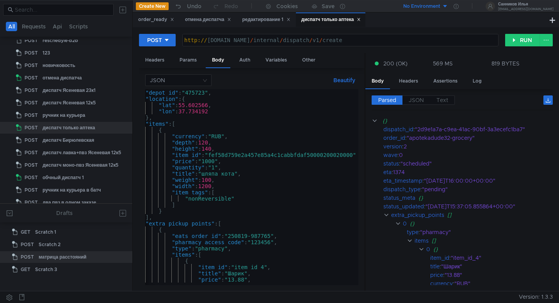
scroll to position [37, 0]
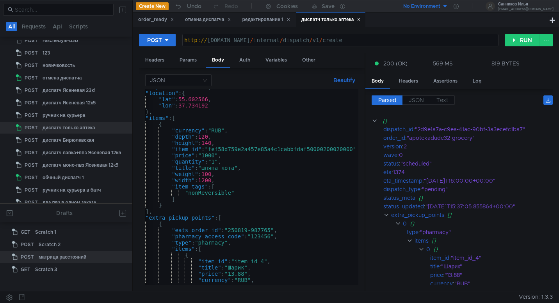
click at [273, 231] on div ""depot_id" : "475723" , "location" : { "lat" : 55.602566 , "lon" : 37.734192 } …" at bounding box center [250, 187] width 239 height 206
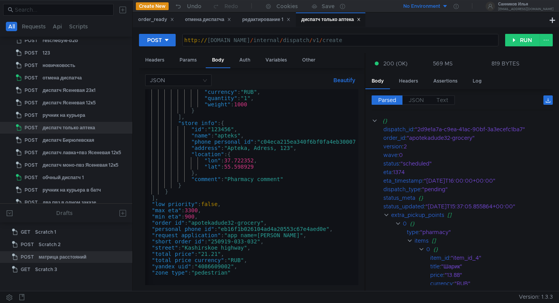
scroll to position [0, 8]
click at [236, 224] on div ""currency" : "RUB" , "quantity" : "1" , "weight" : 1000 } ] , "store_info" : { …" at bounding box center [256, 192] width 239 height 206
click at [259, 244] on div ""currency" : "RUB" , "quantity" : "1" , "weight" : 1000 } ] , "store_info" : { …" at bounding box center [256, 192] width 239 height 206
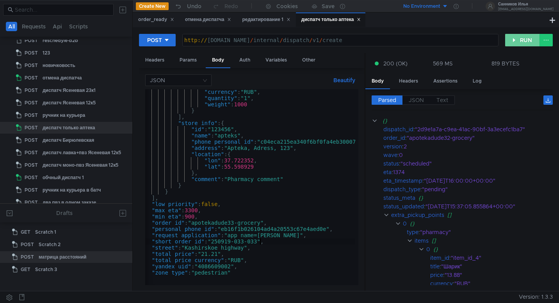
type textarea ""short_order_id": "250919-033-033","
click at [523, 44] on button "RUN" at bounding box center [522, 40] width 35 height 12
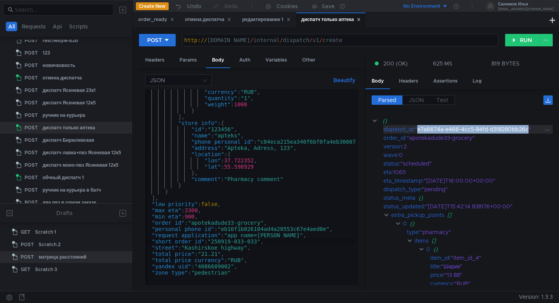
drag, startPoint x: 530, startPoint y: 131, endPoint x: 418, endPoint y: 129, distance: 111.2
click at [418, 129] on div ""e7a6674a-e466-4cc5-84fd-d318280bb26c"" at bounding box center [479, 129] width 129 height 9
copy div "e7a6674a-e466-4cc5-84fd-d318280bb26c"
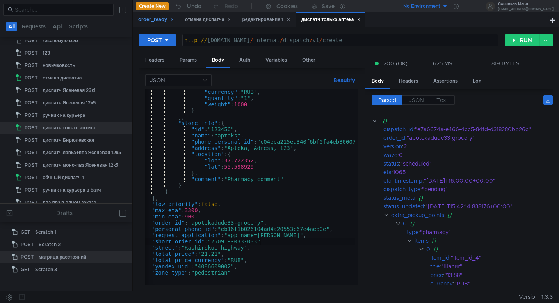
click at [154, 18] on div "order_ready" at bounding box center [156, 20] width 36 height 8
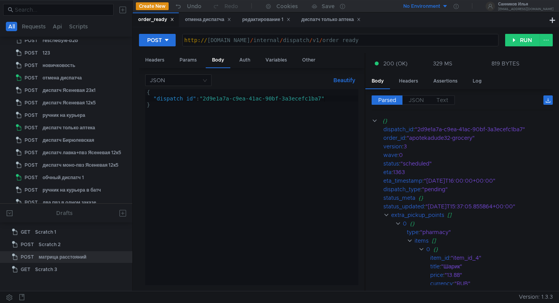
scroll to position [220, 0]
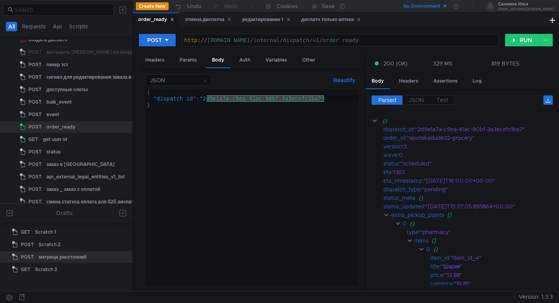
drag, startPoint x: 324, startPoint y: 100, endPoint x: 205, endPoint y: 99, distance: 119.0
click at [205, 99] on div "{ "dispatch_id" : "2d9e1a7a-c9ea-41ac-90bf-3a3ecefc1ba7" }" at bounding box center [251, 193] width 213 height 209
paste textarea "e7a6674a-e466-4cc5-84fd-d318280bb26c"
type textarea ""dispatch_id": "e7a6674a-e466-4cc5-84fd-d318280bb26c""
click at [516, 44] on button "RUN" at bounding box center [522, 40] width 35 height 12
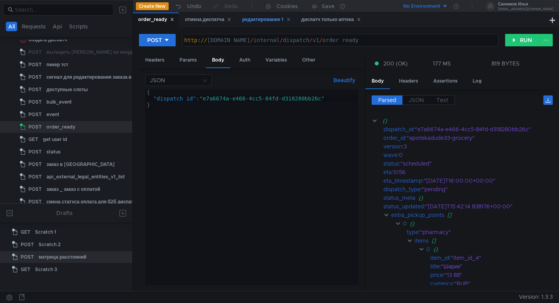
click at [261, 21] on div "редактирование 1" at bounding box center [266, 20] width 48 height 8
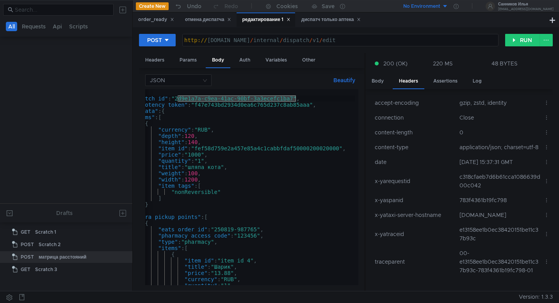
scroll to position [874, 0]
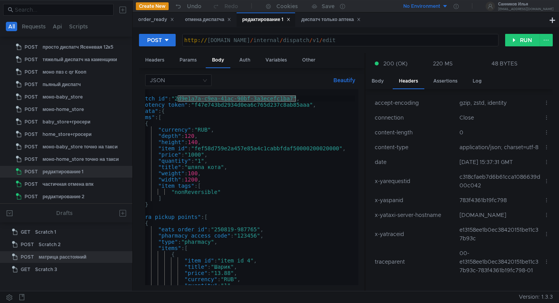
click at [294, 101] on div "{ "dispatch_id" : "2d9e1a7a-c9ea-41ac-90bf-3a3ecefc1ba7" , "idempotency_token" …" at bounding box center [236, 192] width 239 height 206
drag, startPoint x: 295, startPoint y: 101, endPoint x: 177, endPoint y: 101, distance: 117.8
click at [177, 101] on div "{ "dispatch_id" : "2d9e1a7a-c9ea-41ac-90bf-3a3ecefc1ba7" , "idempotency_token" …" at bounding box center [236, 192] width 239 height 206
paste textarea "e7a6674a-e466-4cc5-84fd-d318280bb26c"
click at [259, 230] on div "{ "dispatch_id" : "e7a6674a-e466-4cc5-84fd-d318280bb26c" , "idempotency_token" …" at bounding box center [236, 192] width 239 height 206
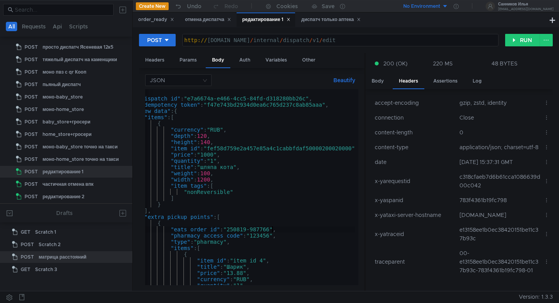
scroll to position [0, 0]
click at [521, 39] on button "RUN" at bounding box center [522, 40] width 35 height 12
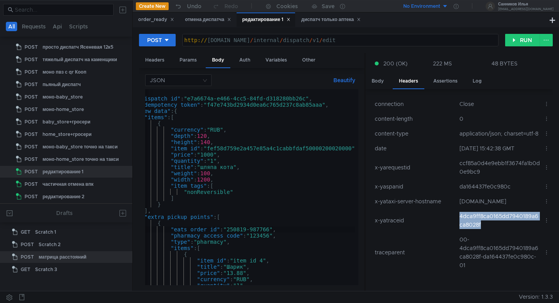
drag, startPoint x: 489, startPoint y: 232, endPoint x: 458, endPoint y: 226, distance: 31.4
click at [458, 226] on td "4dca9ff8ca0165dd7940189a6ca8028f" at bounding box center [498, 220] width 84 height 23
copy td "4dca9ff8ca0165dd7940189a6ca8028f"
click at [518, 43] on button "RUN" at bounding box center [522, 40] width 35 height 12
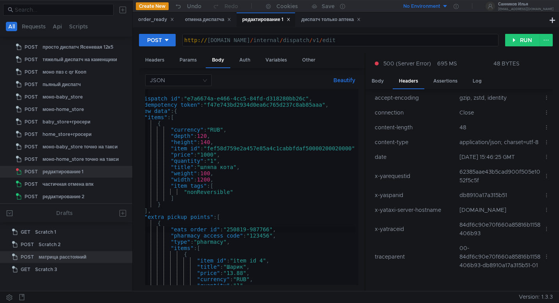
scroll to position [0, 0]
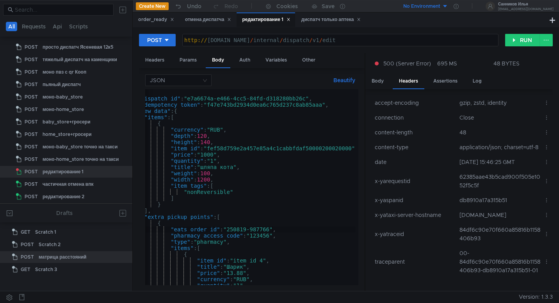
click at [310, 104] on div "{ "dispatch_id" : "e7a6674a-e466-4cc5-84fd-d318280bb26c" , "idempotency_token" …" at bounding box center [248, 192] width 239 height 206
drag, startPoint x: 308, startPoint y: 101, endPoint x: 190, endPoint y: 98, distance: 117.8
click at [190, 98] on div "{ "dispatch_id" : "e7a6674a-e466-4cc5-84fd-d318280bb26c" , "idempotency_token" …" at bounding box center [248, 192] width 239 height 206
type textarea ""dispatch_id": "e7a6674a-e466-4cc5-84fd-d318280bb26c","
click at [199, 21] on div "отмена диспатча" at bounding box center [208, 20] width 46 height 8
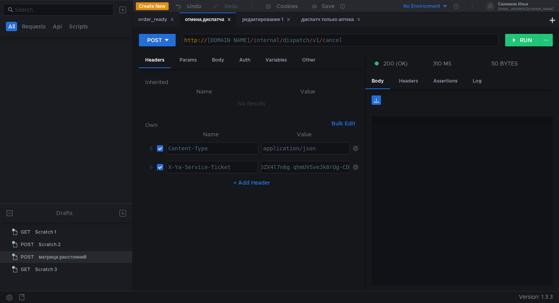
scroll to position [382, 0]
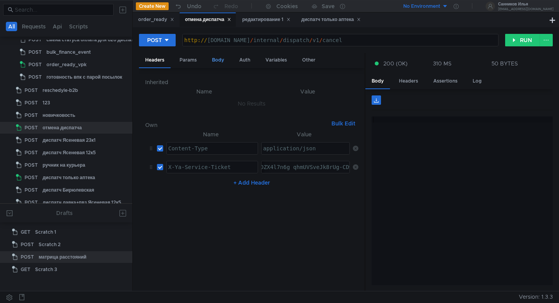
click at [214, 55] on div "Body" at bounding box center [218, 60] width 25 height 14
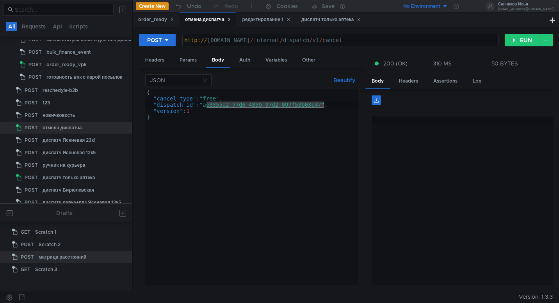
drag, startPoint x: 324, startPoint y: 106, endPoint x: 207, endPoint y: 106, distance: 117.4
click at [207, 106] on div "{ "cancel_type" : "free" , "dispatch_id" : "ae3355a2-77d6-4859-97d2-097f53b03c4…" at bounding box center [251, 193] width 213 height 209
paste textarea "e7a6674a-e466-4cc5-84fd-d318280bb26c"
type textarea ""dispatch_id": "e7a6674a-e466-4cc5-84fd-d318280bb26c","
click at [516, 40] on button "RUN" at bounding box center [522, 40] width 35 height 12
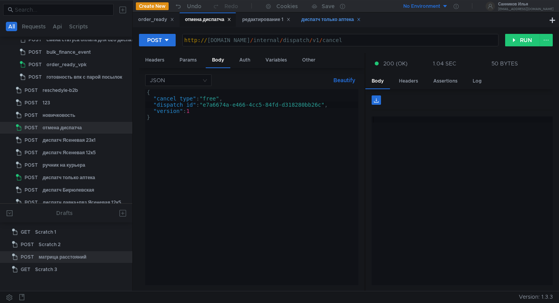
click at [332, 18] on div "диспатч только аптека" at bounding box center [331, 20] width 60 height 8
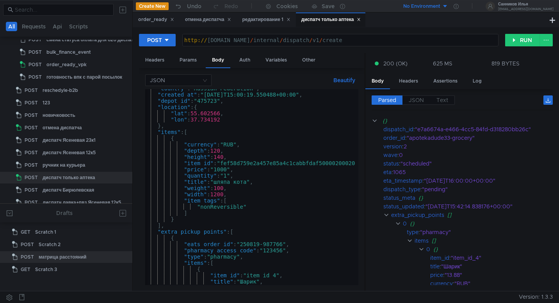
scroll to position [0, 4]
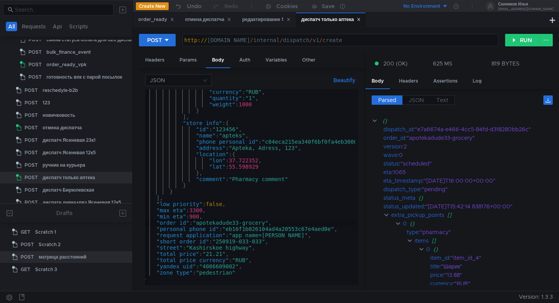
click at [241, 224] on div ""currency" : "RUB" , "quantity" : "1" , "weight" : 1000 } ] , "store_info" : { …" at bounding box center [261, 192] width 239 height 206
click at [263, 242] on div ""currency" : "RUB" , "quantity" : "1" , "weight" : 1000 } ] , "store_info" : { …" at bounding box center [261, 192] width 239 height 206
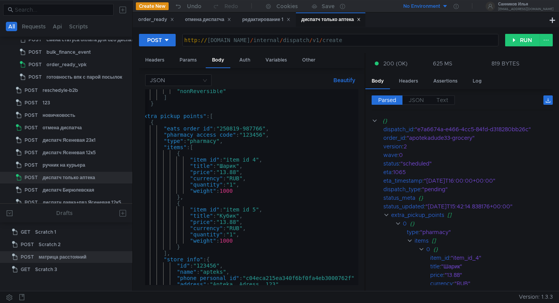
scroll to position [0, 23]
click at [263, 131] on div ""nonReversible" ] } ] , "extra_pickup_points" : [ { "eats_order_id" : "250819-9…" at bounding box center [241, 192] width 239 height 206
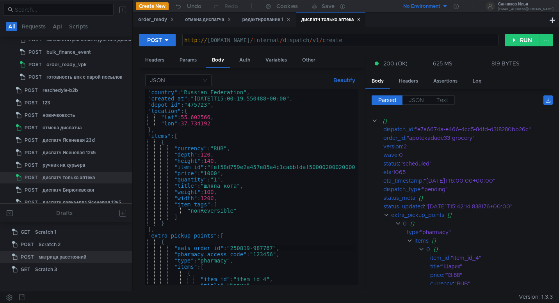
scroll to position [0, 0]
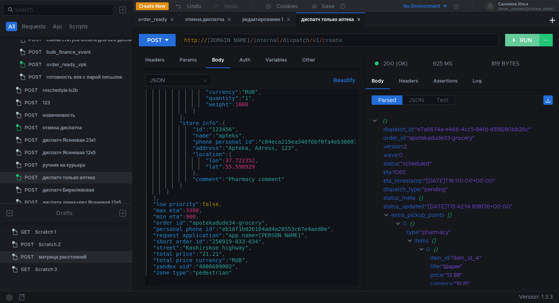
type textarea ""eats_order_id": "250819-987767","
click at [518, 43] on button "RUN" at bounding box center [522, 40] width 35 height 12
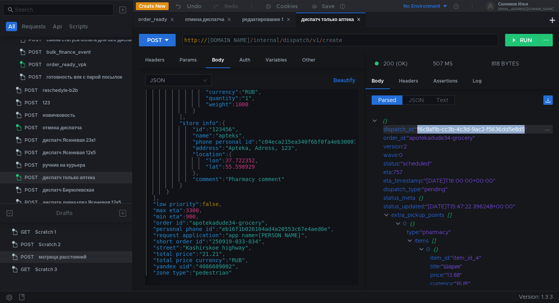
drag, startPoint x: 525, startPoint y: 130, endPoint x: 419, endPoint y: 129, distance: 106.5
click at [419, 129] on div ""f6c8af1b-cc3b-4c3d-9ac2-f5636dd5e8d5"" at bounding box center [479, 129] width 129 height 9
copy div "f6c8af1b-cc3b-4c3d-9ac2-f5636dd5e8d5"
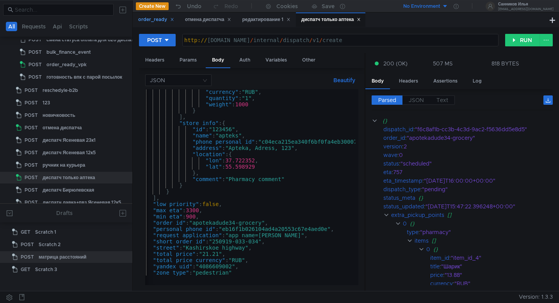
click at [151, 23] on div "order_ready" at bounding box center [156, 20] width 36 height 8
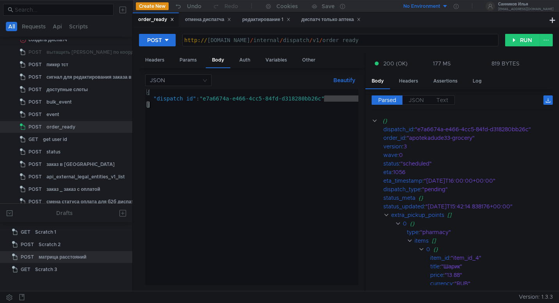
drag, startPoint x: 323, startPoint y: 100, endPoint x: 205, endPoint y: 102, distance: 118.6
click at [205, 102] on div "{ "dispatch_id" : "e7a6674a-e466-4cc5-84fd-d318280bb26c" }" at bounding box center [251, 193] width 213 height 209
drag, startPoint x: 205, startPoint y: 101, endPoint x: 324, endPoint y: 101, distance: 119.7
click at [324, 101] on div "{ "dispatch_id" : "e7a6674a-e466-4cc5-84fd-d318280bb26c" }" at bounding box center [251, 193] width 213 height 209
paste textarea "f6c8af1b-cc3b-4c3d-9ac2-f5636dd5e8d5"
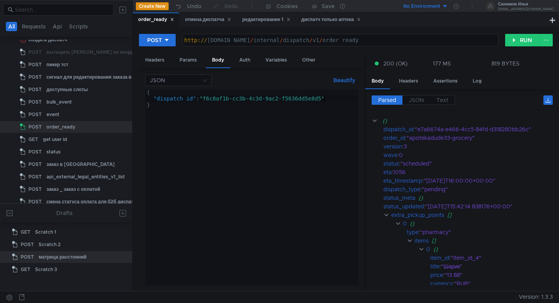
type textarea ""dispatch_id": "f6c8af1b-cc3b-4c3d-9ac2-f5636dd5e8d5""
click at [515, 41] on button "RUN" at bounding box center [522, 40] width 35 height 12
click at [274, 21] on div "редактирование 1" at bounding box center [266, 20] width 48 height 8
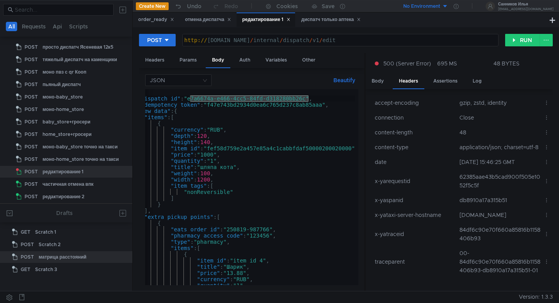
click at [307, 100] on div "{ "dispatch_id" : "e7a6674a-e466-4cc5-84fd-d318280bb26c" , "idempotency_token" …" at bounding box center [248, 192] width 239 height 206
drag, startPoint x: 308, startPoint y: 100, endPoint x: 190, endPoint y: 101, distance: 118.2
click at [190, 101] on div "{ "dispatch_id" : "e7a6674a-e466-4cc5-84fd-d318280bb26c" , "idempotency_token" …" at bounding box center [248, 192] width 239 height 206
paste textarea "f6c8af1b-cc3b-4c3d-9ac2-f5636dd5e8d5"
click at [272, 231] on div "{ "dispatch_id" : "f6c8af1b-cc3b-4c3d-9ac2-f5636dd5e8d5" , "idempotency_token" …" at bounding box center [248, 192] width 239 height 206
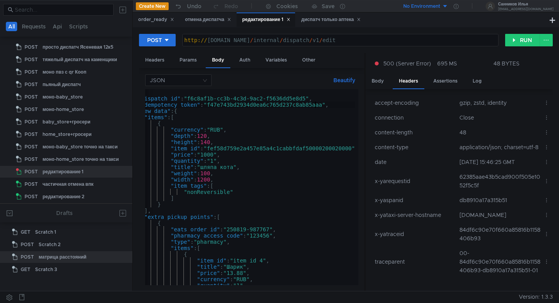
click at [314, 104] on div "{ "dispatch_id" : "f6c8af1b-cc3b-4c3d-9ac2-f5636dd5e8d5" , "idempotency_token" …" at bounding box center [248, 192] width 239 height 206
click at [249, 106] on div "{ "dispatch_id" : "f6c8af1b-cc3b-4c3d-9ac2-f5636dd5e8d5" , "idempotency_token" …" at bounding box center [248, 192] width 239 height 206
type textarea ""idempotency_token": "f47e743bd2994d0ea6c765d237c8ab99aaa","
click at [162, 22] on div "order_ready" at bounding box center [156, 20] width 36 height 8
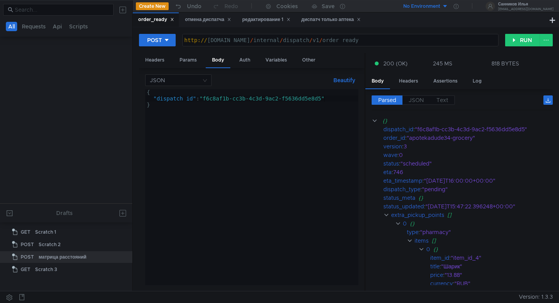
scroll to position [220, 0]
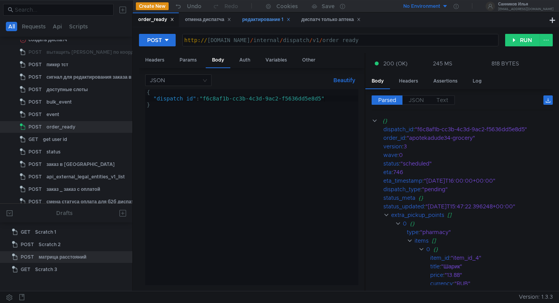
click at [259, 23] on div "редактирование 1" at bounding box center [266, 20] width 48 height 8
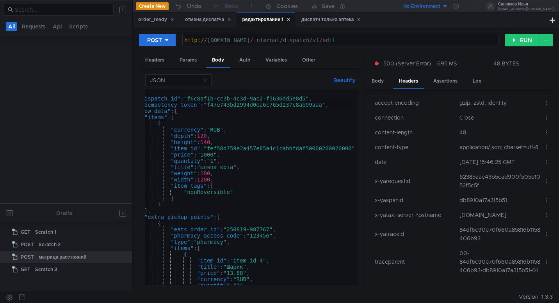
scroll to position [874, 0]
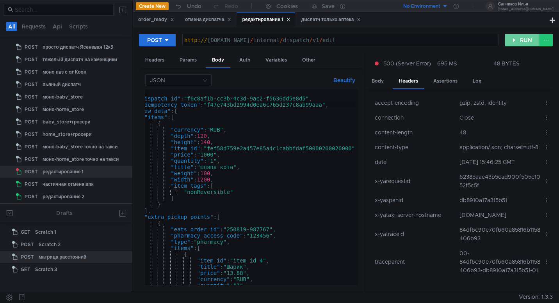
click at [520, 41] on button "RUN" at bounding box center [522, 40] width 35 height 12
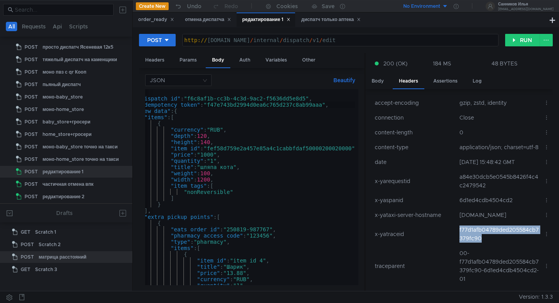
drag, startPoint x: 494, startPoint y: 249, endPoint x: 454, endPoint y: 240, distance: 41.1
click at [456, 240] on td "f77d1afb04789ded205584cb7379fc90" at bounding box center [498, 234] width 84 height 23
copy td "f77d1afb04789ded205584cb7379fc90"
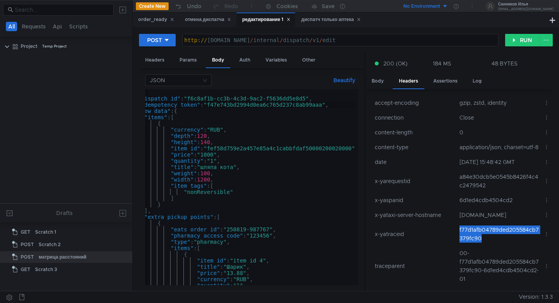
scroll to position [874, 0]
